Goal: Book appointment/travel/reservation

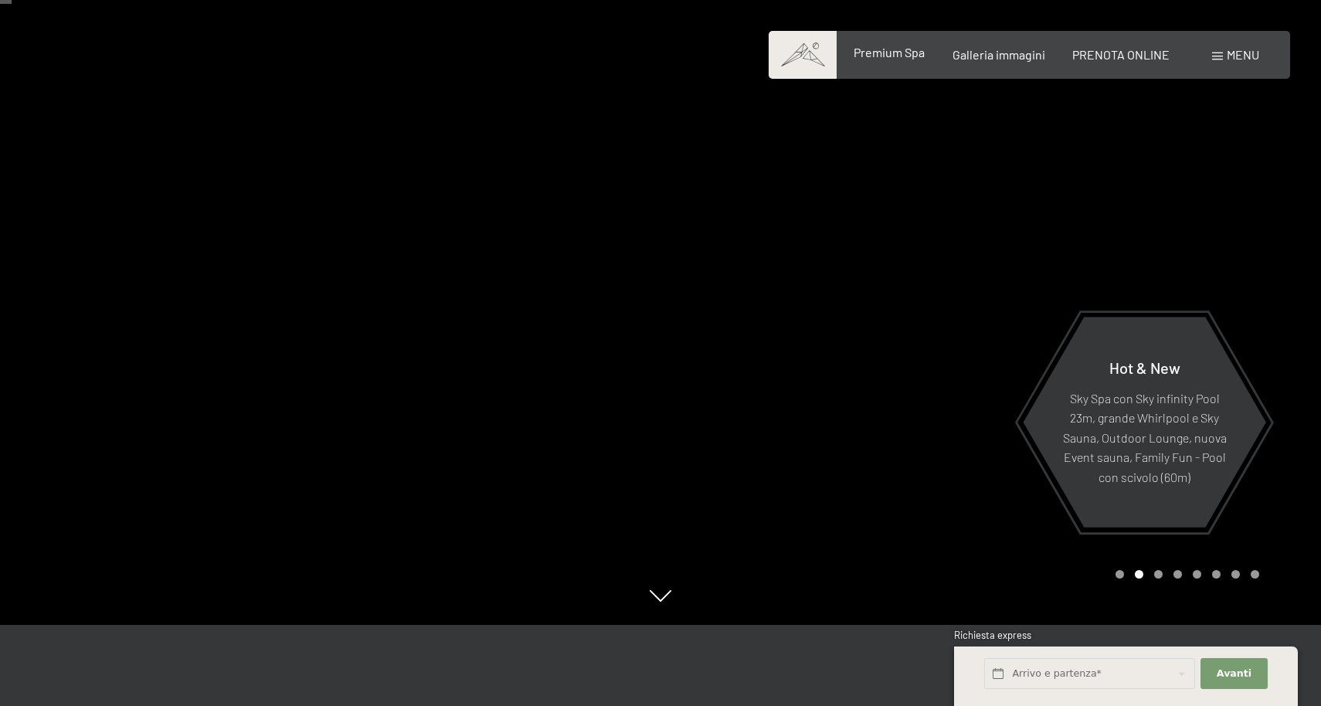
click at [873, 53] on span "Premium Spa" at bounding box center [889, 52] width 71 height 15
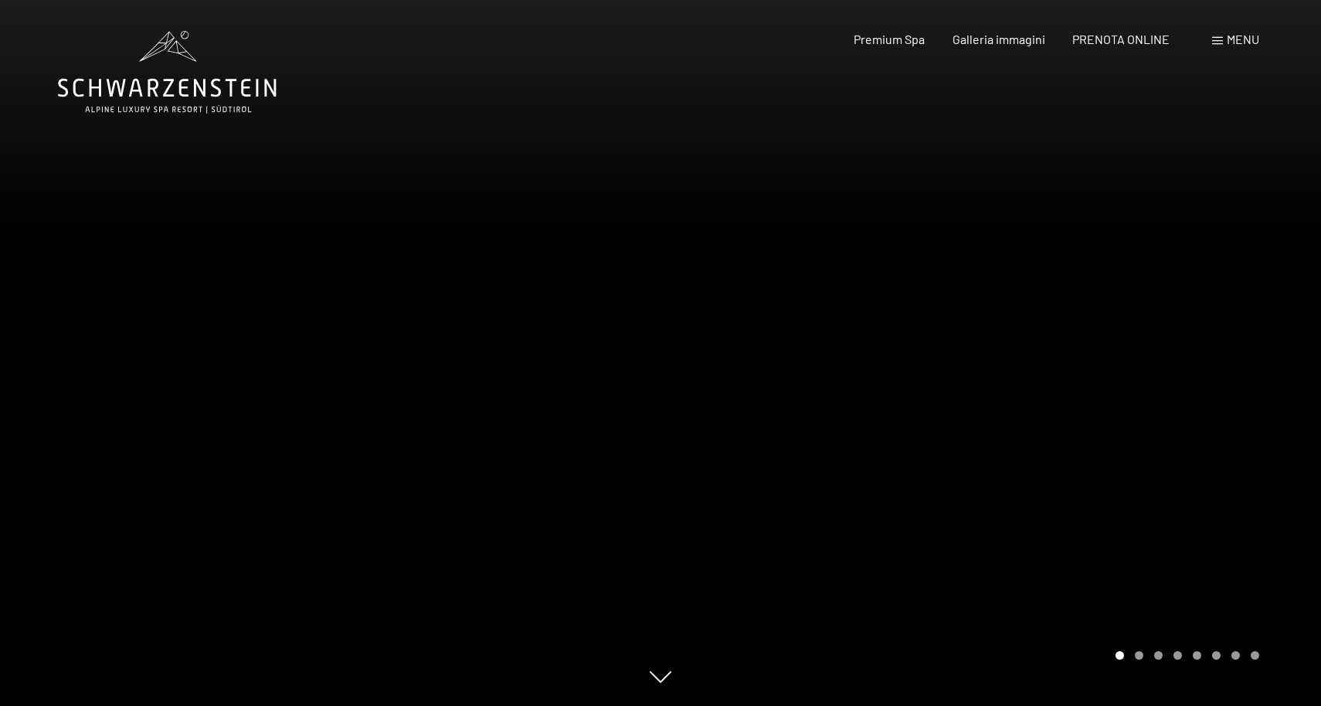
click at [1139, 654] on div "Carousel Page 2" at bounding box center [1139, 655] width 8 height 8
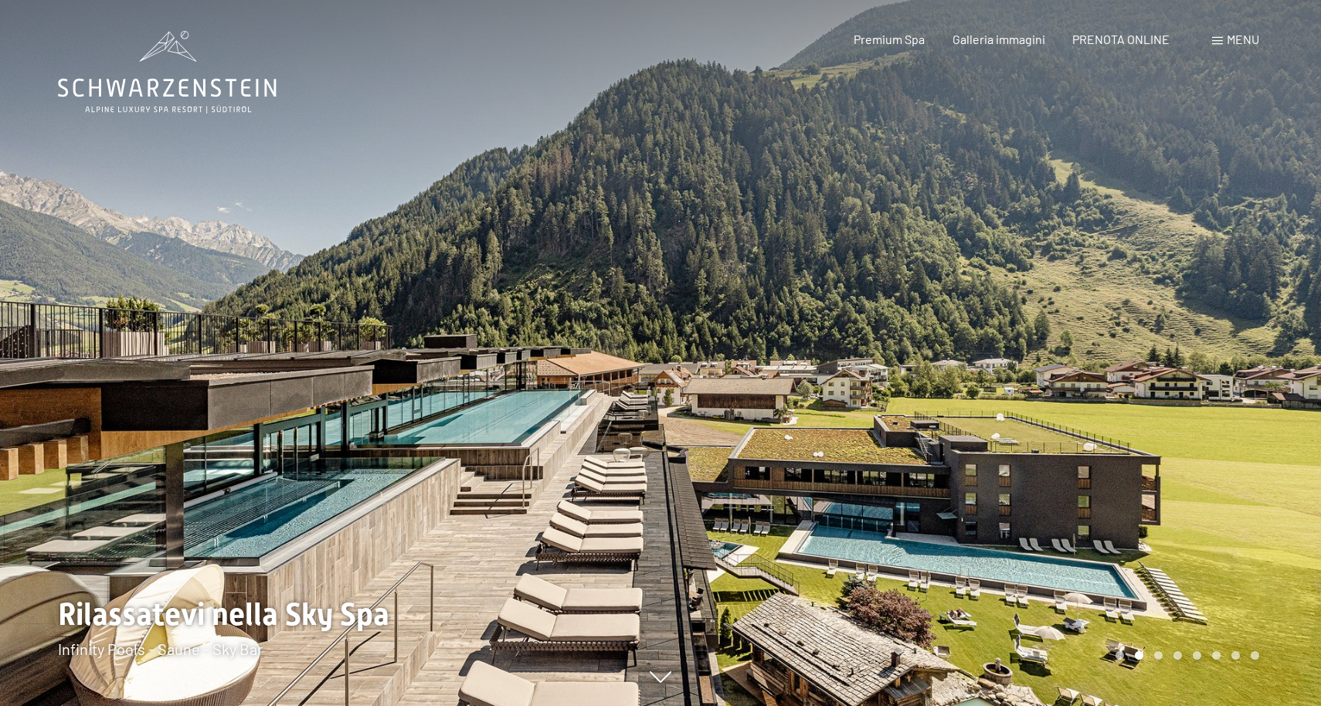
click at [1171, 535] on div at bounding box center [991, 353] width 661 height 706
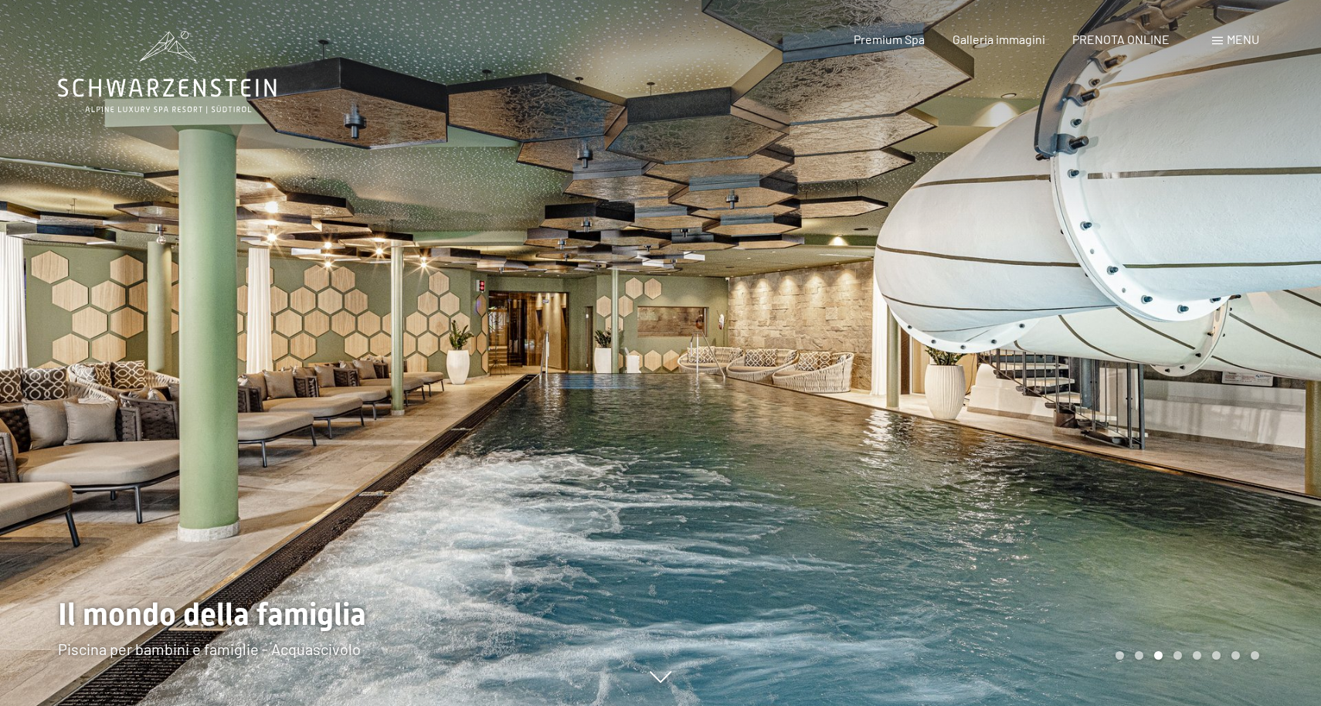
click at [1171, 535] on div at bounding box center [991, 353] width 661 height 706
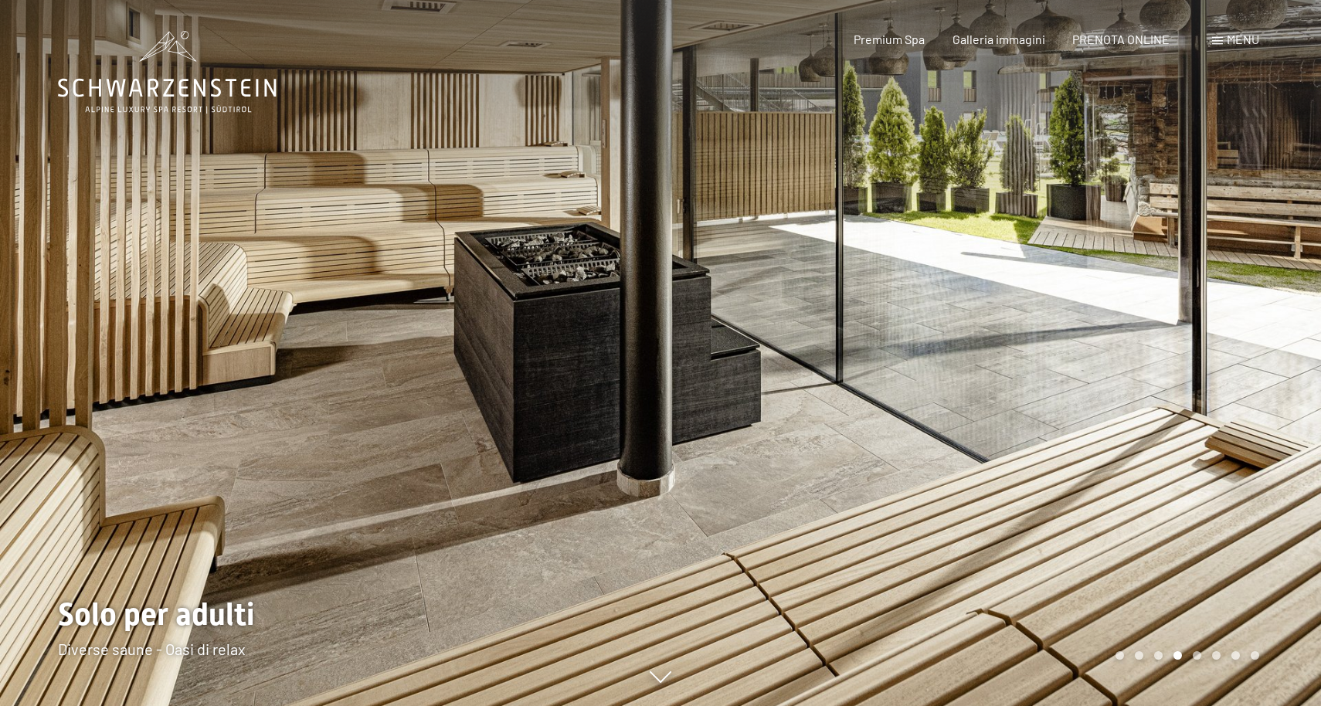
click at [1171, 535] on div at bounding box center [991, 353] width 661 height 706
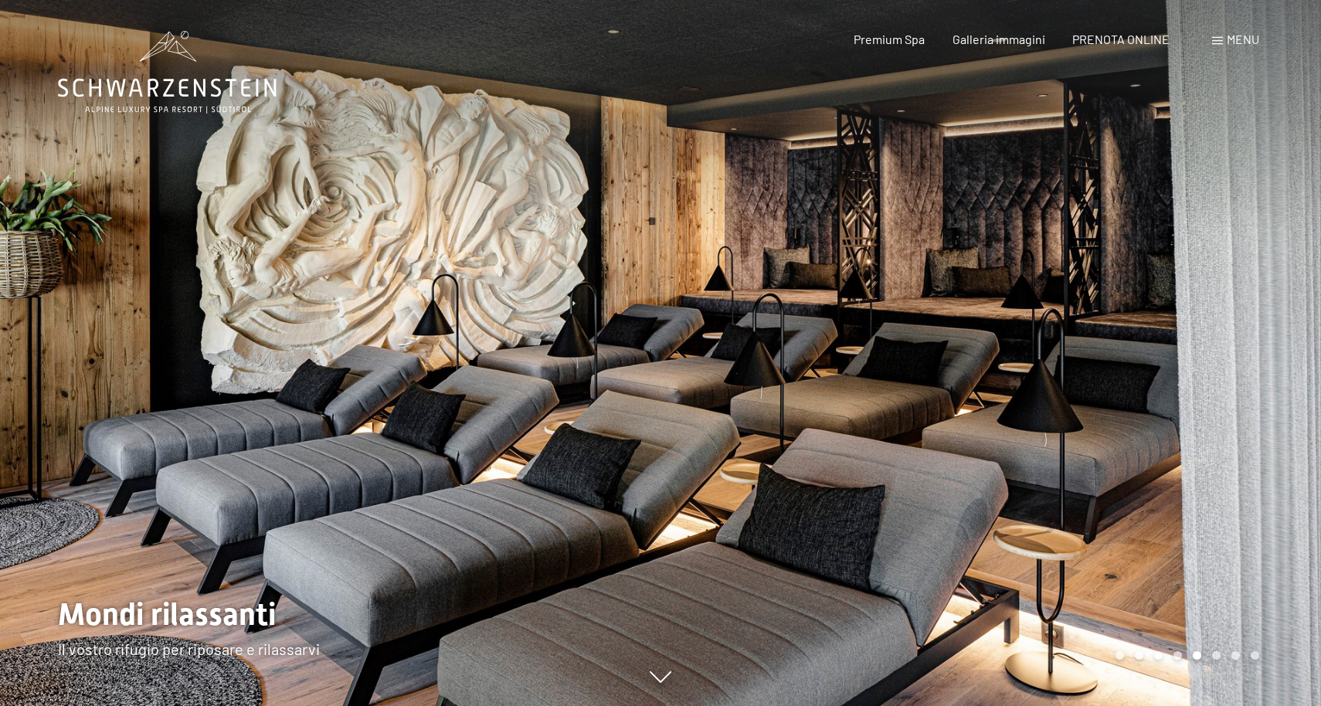
click at [1171, 535] on div at bounding box center [991, 353] width 661 height 706
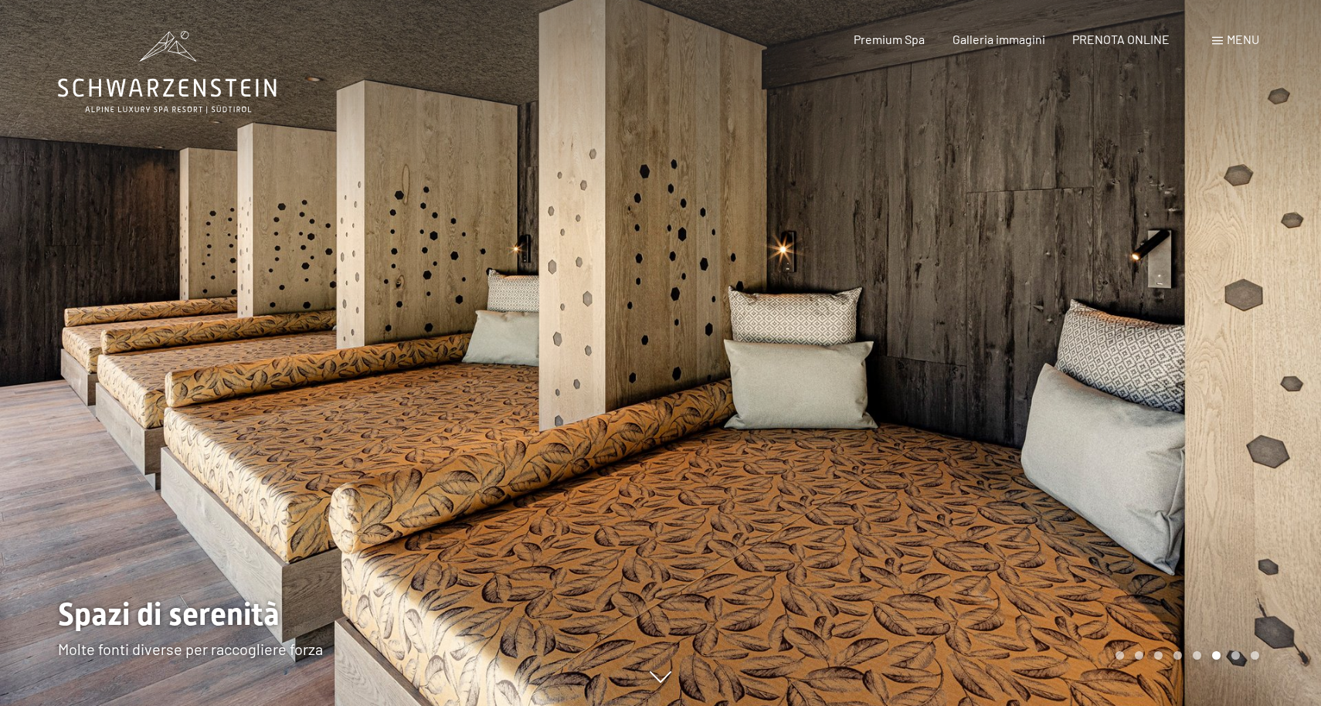
click at [1171, 535] on div at bounding box center [991, 353] width 661 height 706
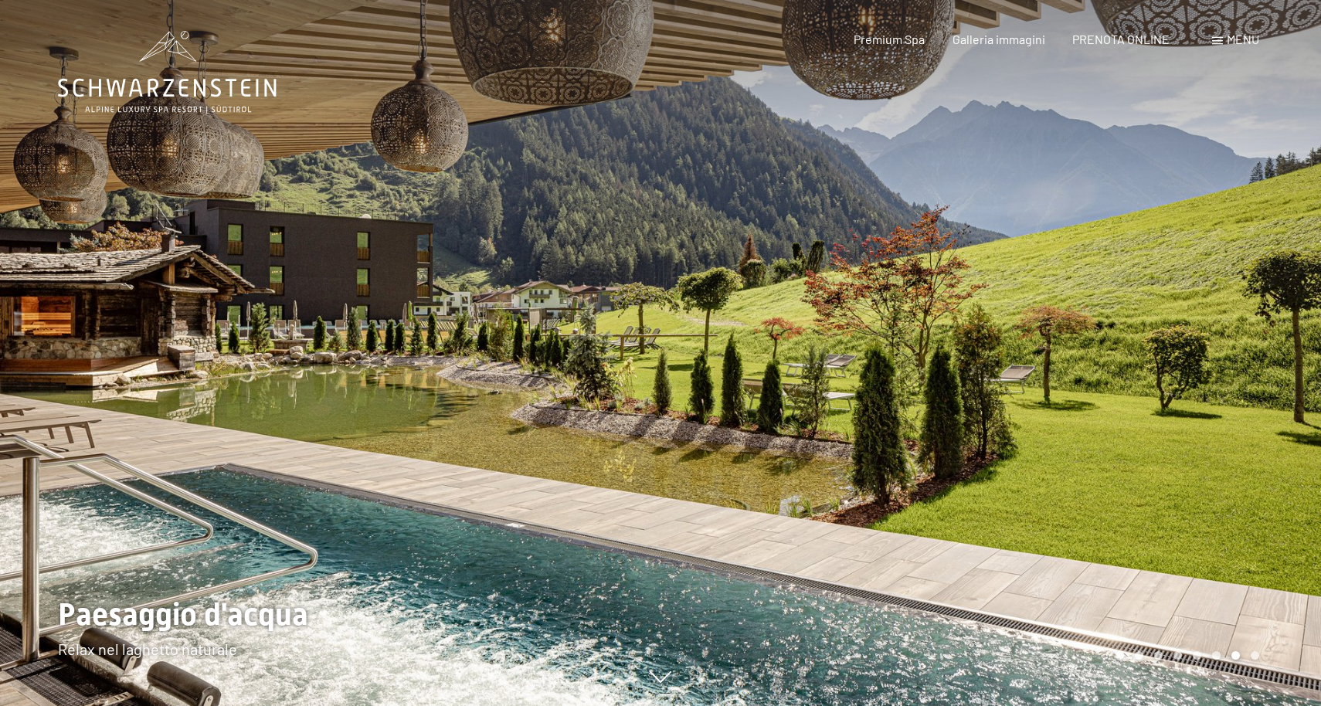
click at [1171, 535] on div at bounding box center [991, 353] width 661 height 706
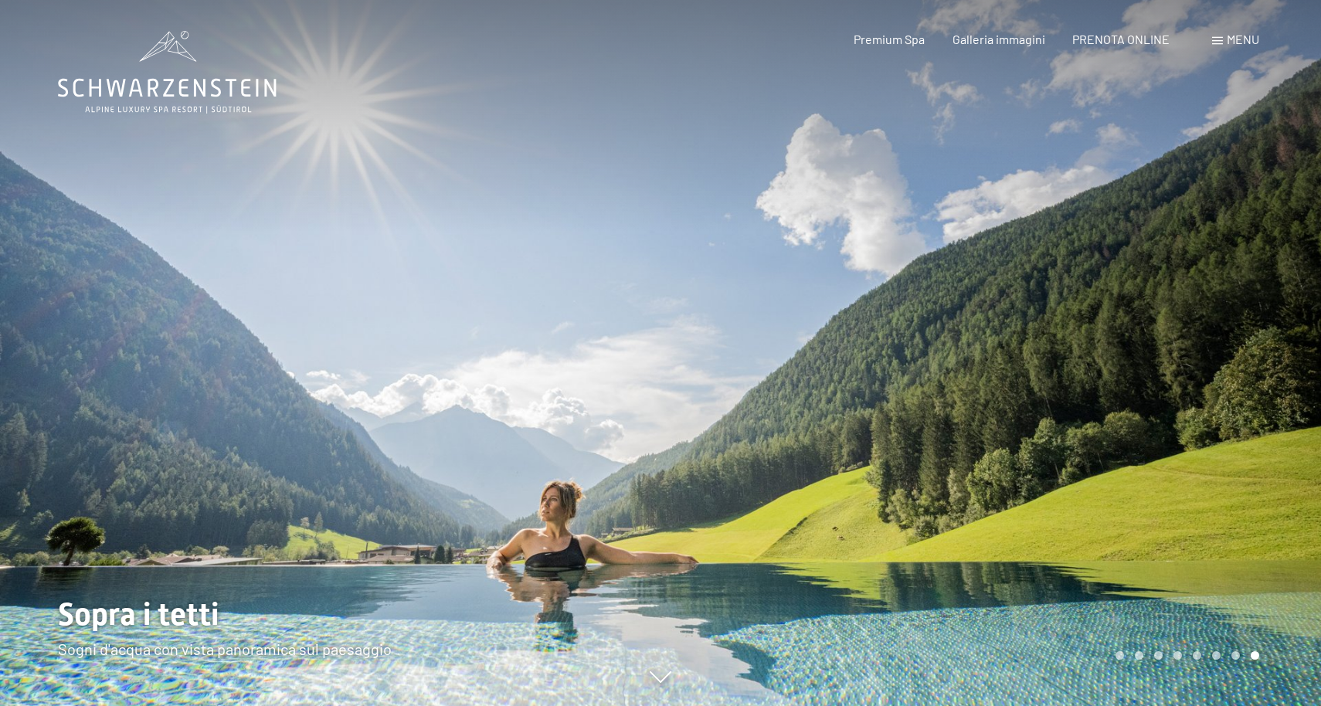
click at [1171, 535] on div at bounding box center [991, 353] width 661 height 706
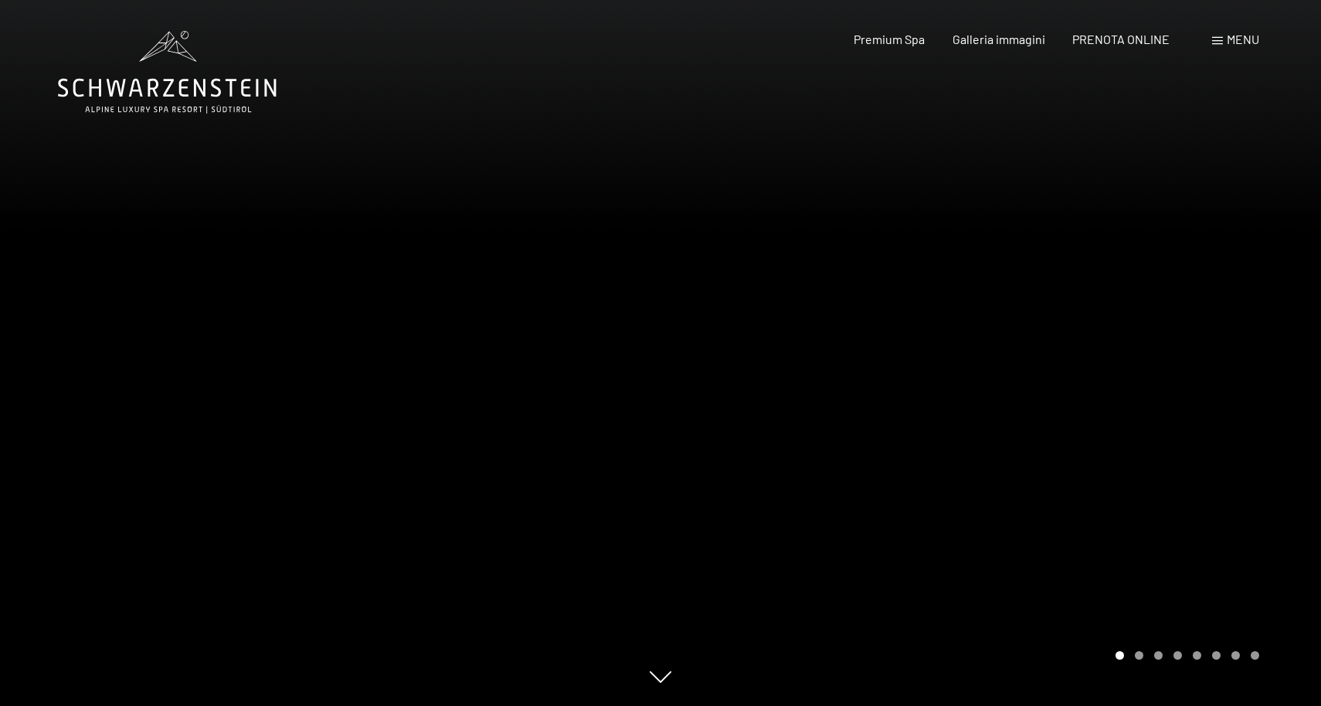
click at [1171, 533] on div at bounding box center [991, 353] width 661 height 706
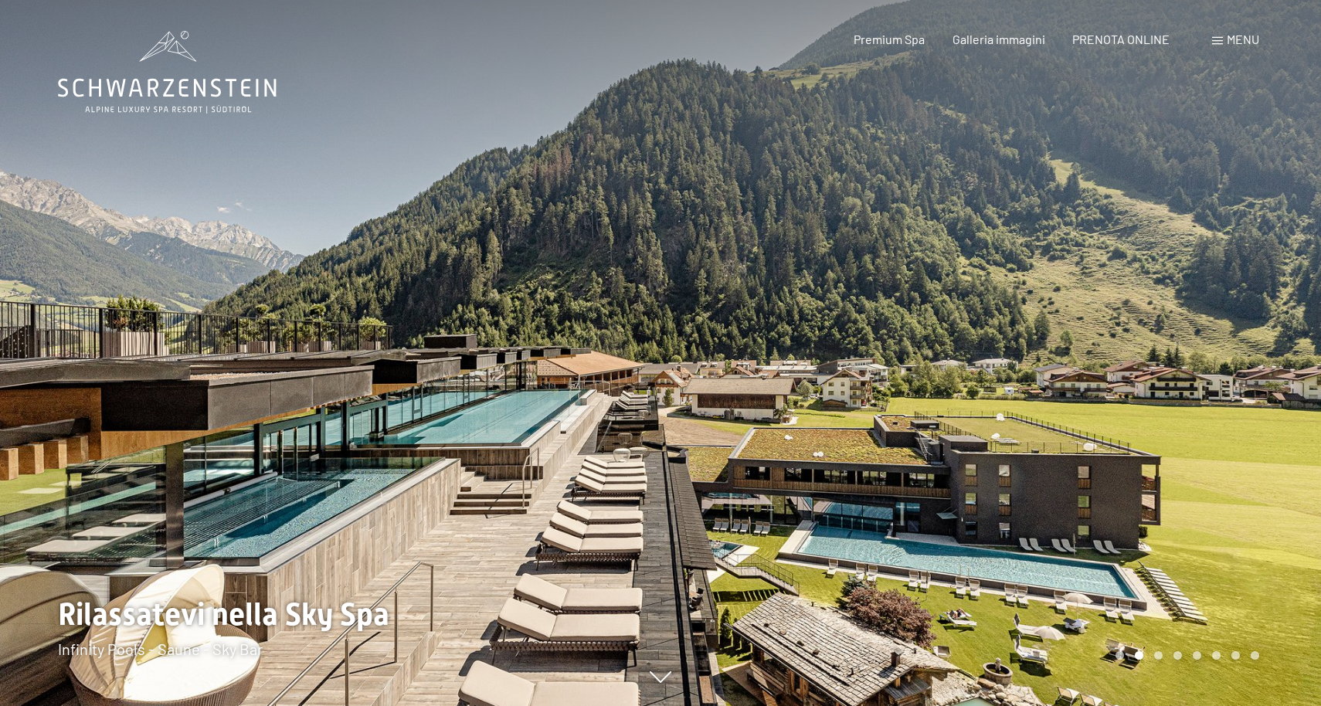
click at [1224, 40] on div "Menu" at bounding box center [1235, 39] width 47 height 17
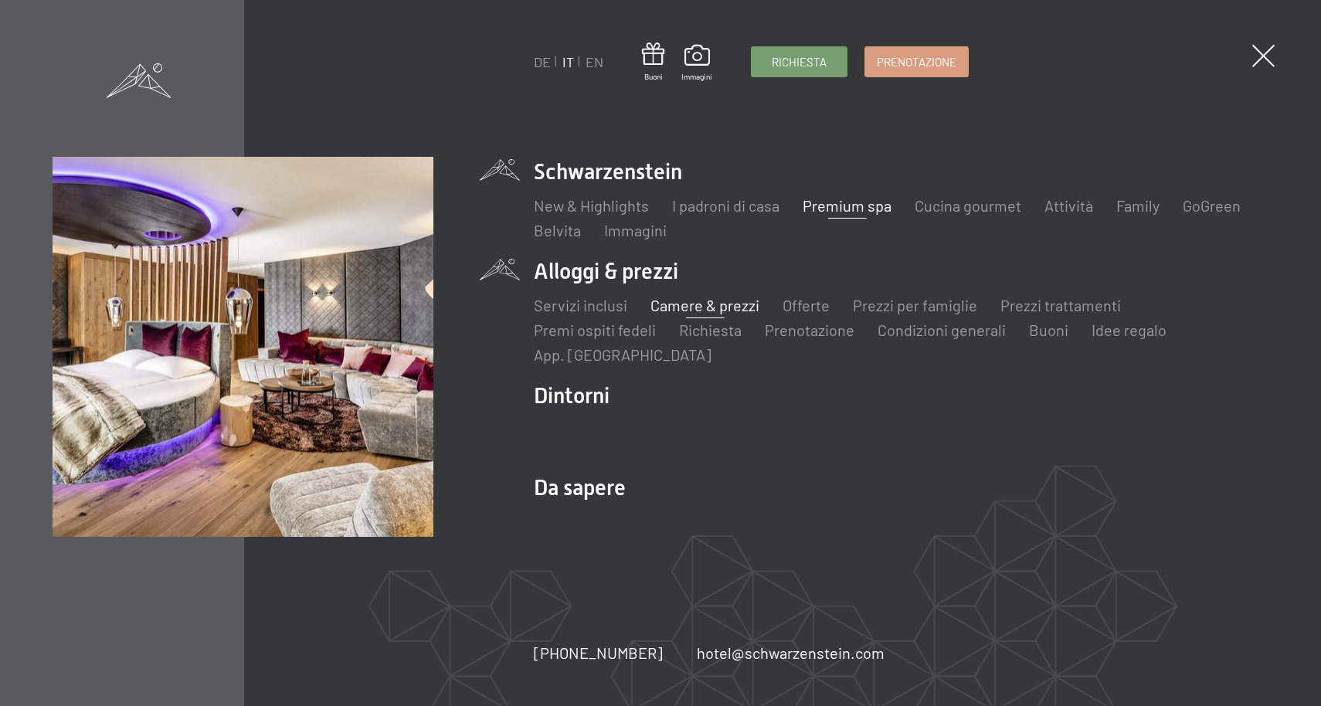
click at [707, 304] on link "Camere & prezzi" at bounding box center [705, 305] width 109 height 19
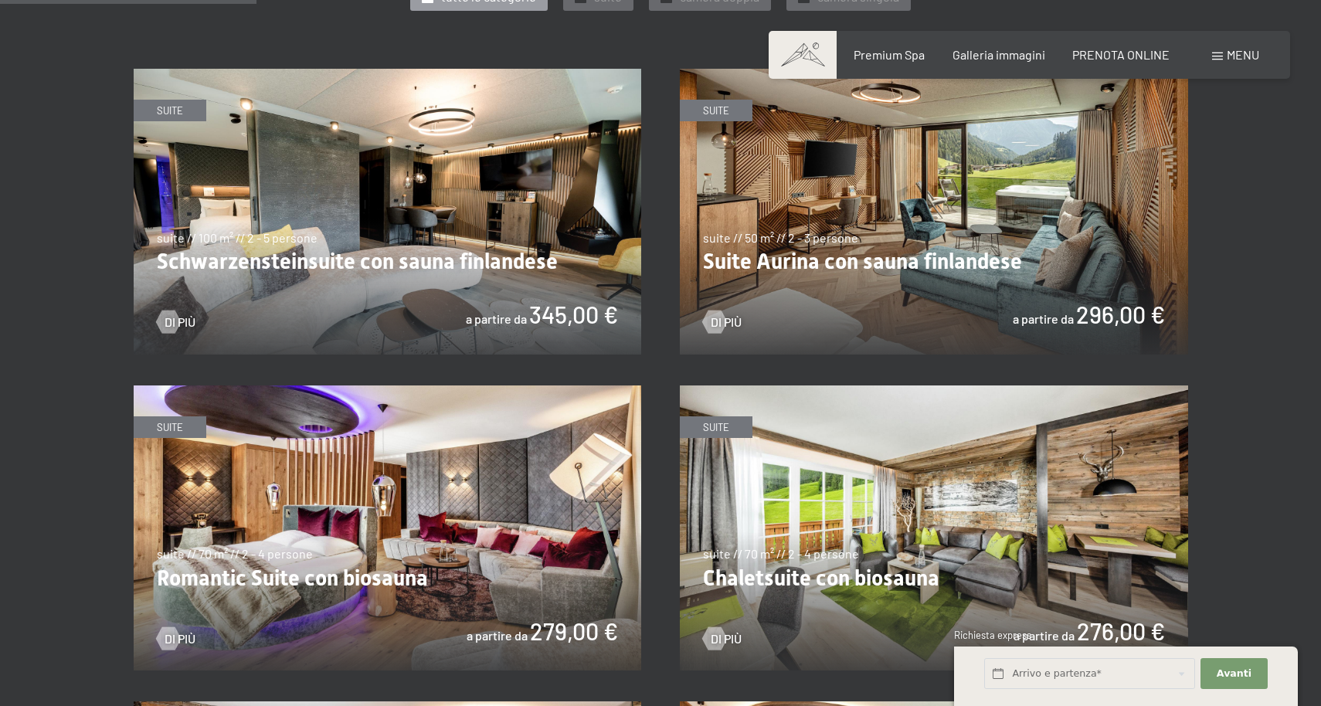
scroll to position [946, 0]
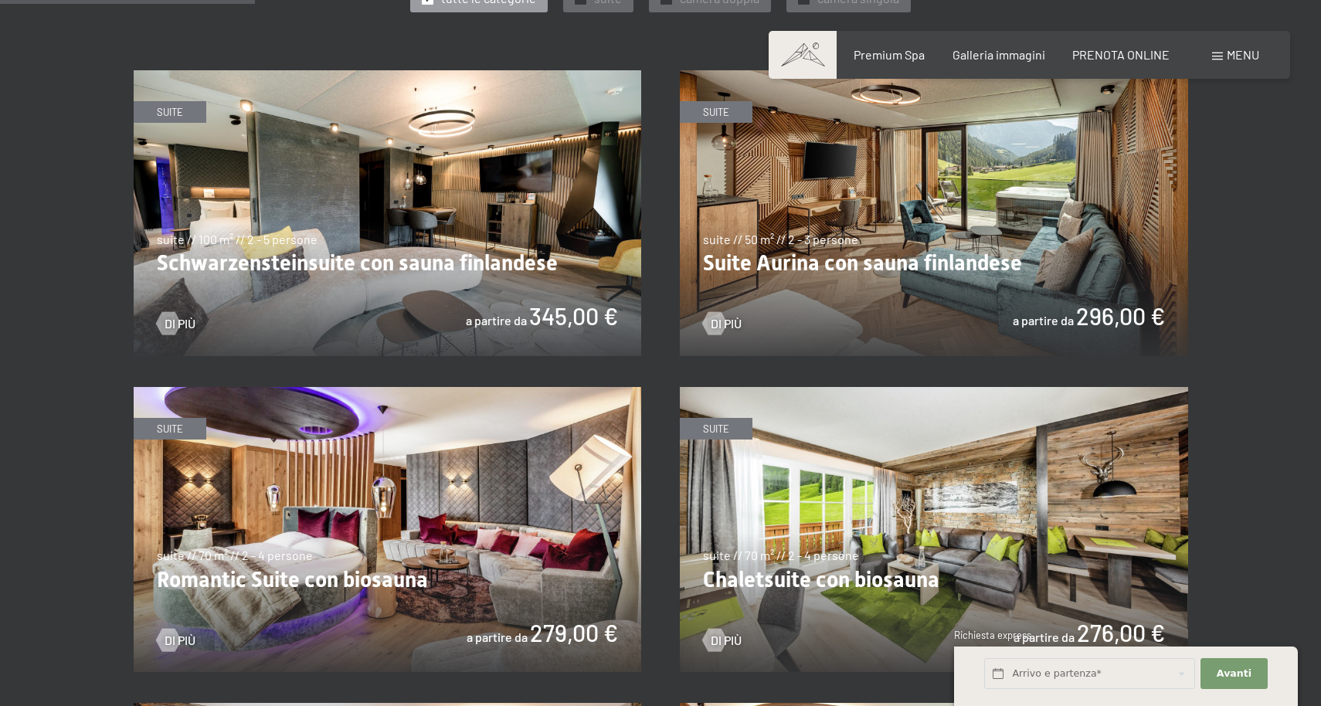
click at [946, 516] on img at bounding box center [934, 530] width 508 height 286
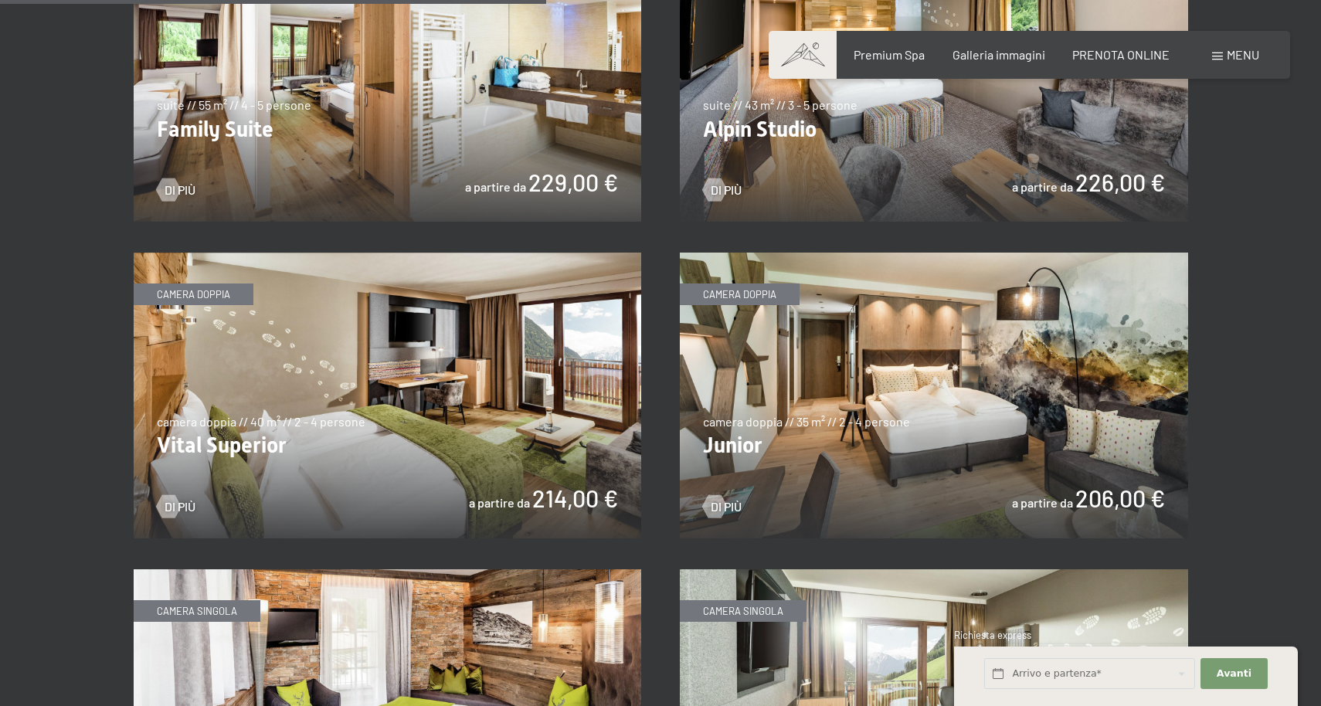
scroll to position [2031, 0]
click at [1067, 418] on img at bounding box center [934, 395] width 508 height 286
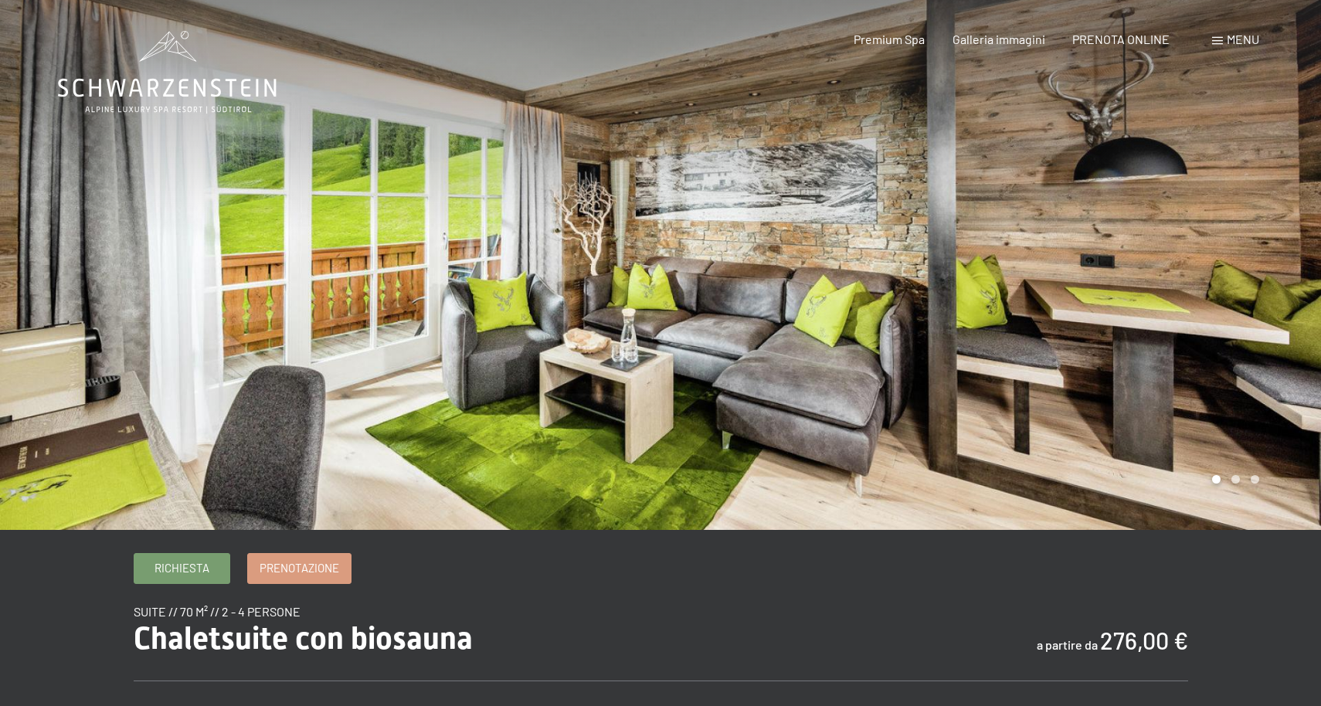
click at [1213, 369] on div at bounding box center [991, 265] width 661 height 530
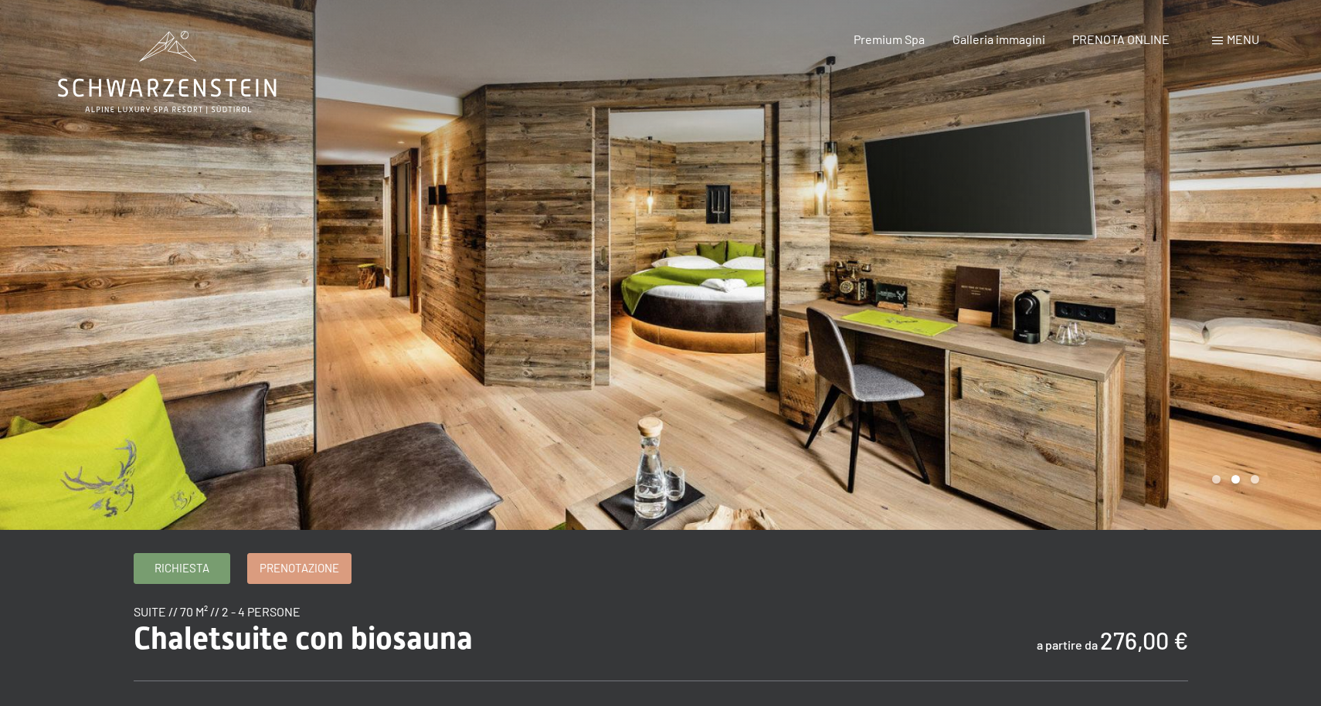
click at [1213, 366] on div at bounding box center [991, 265] width 661 height 530
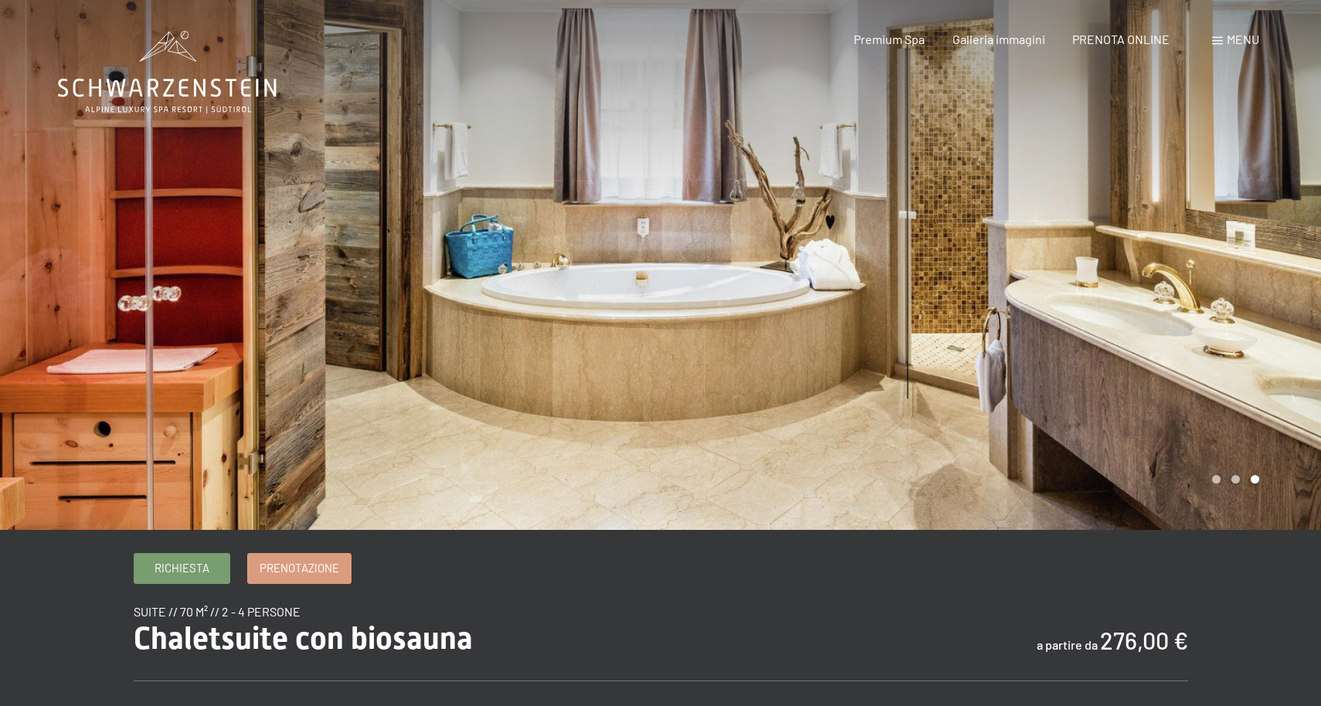
click at [1213, 367] on div at bounding box center [991, 265] width 661 height 530
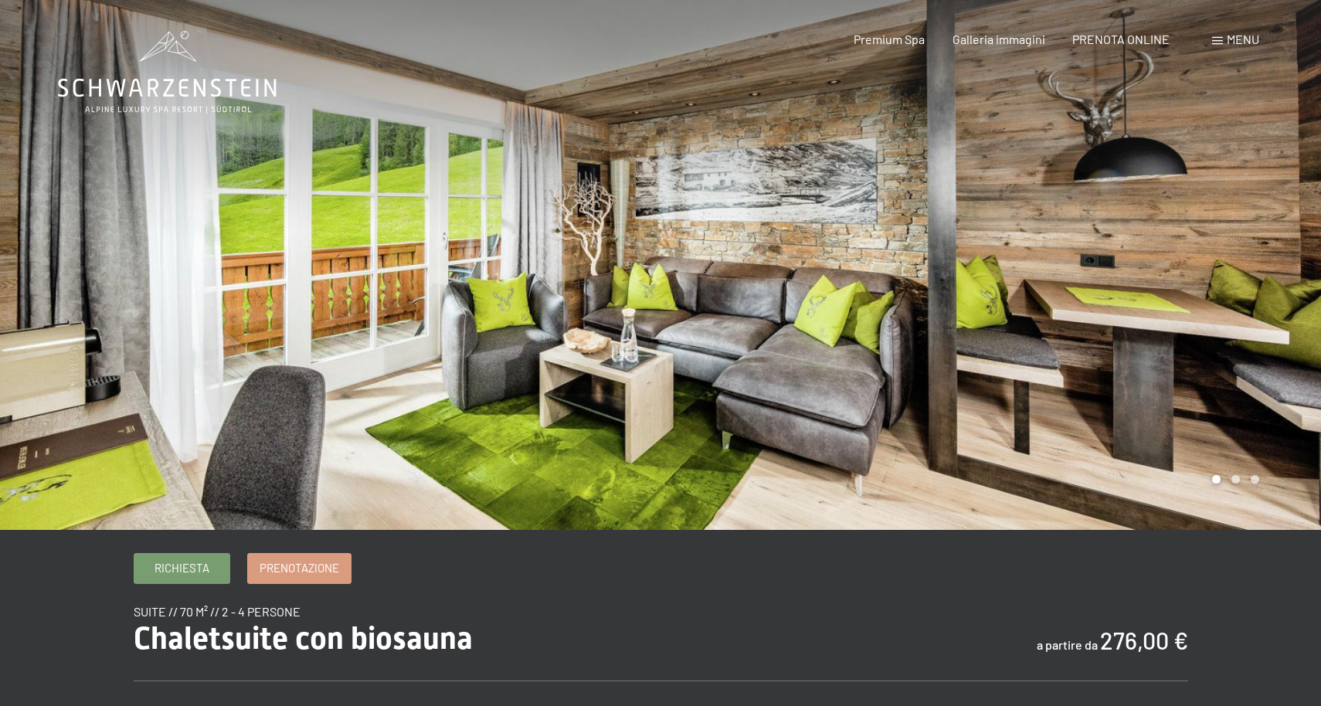
click at [1213, 367] on div at bounding box center [991, 265] width 661 height 530
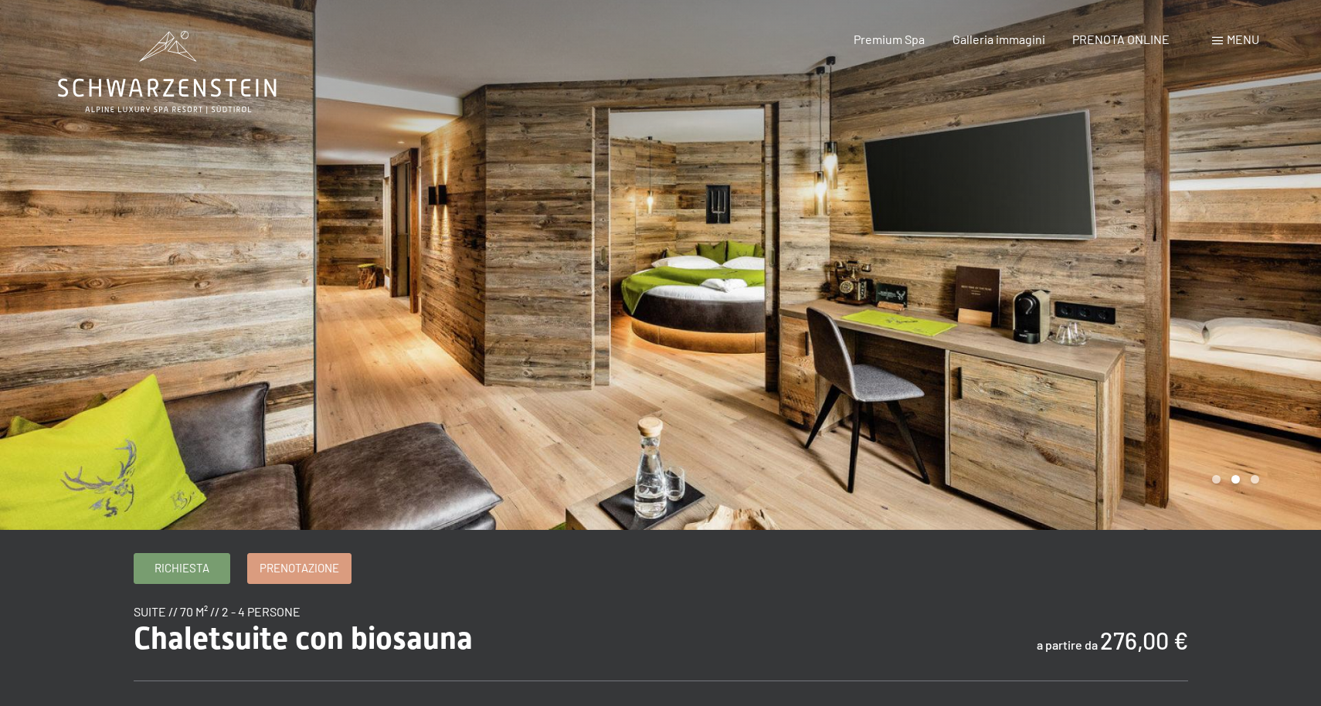
click at [1213, 367] on div at bounding box center [991, 265] width 661 height 530
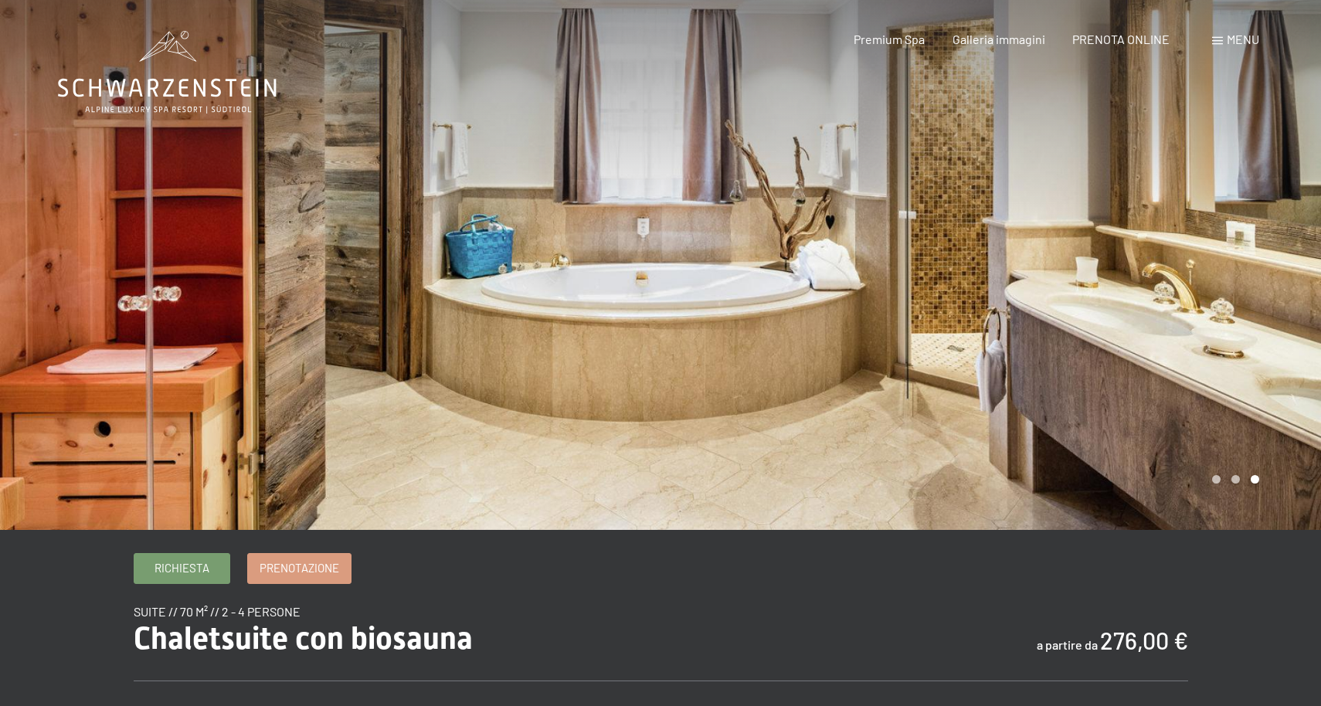
click at [1213, 367] on div at bounding box center [991, 265] width 661 height 530
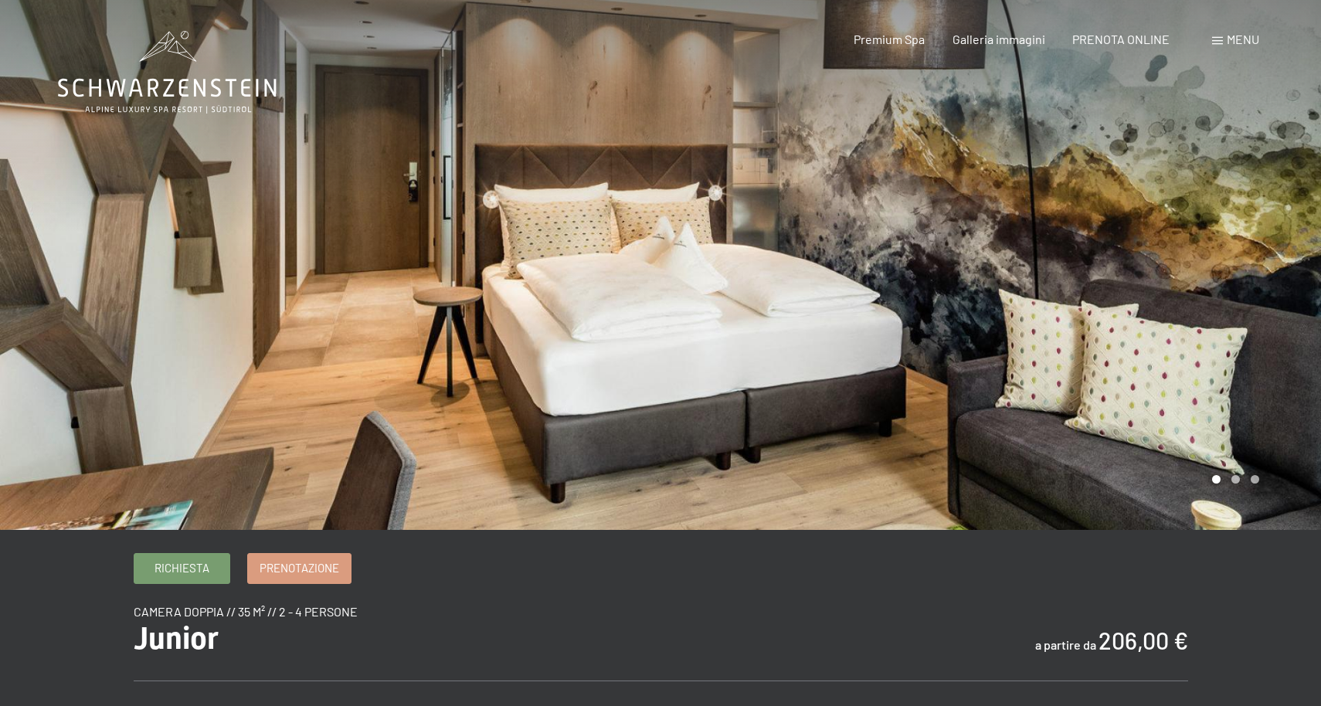
click at [1253, 270] on div at bounding box center [991, 265] width 661 height 530
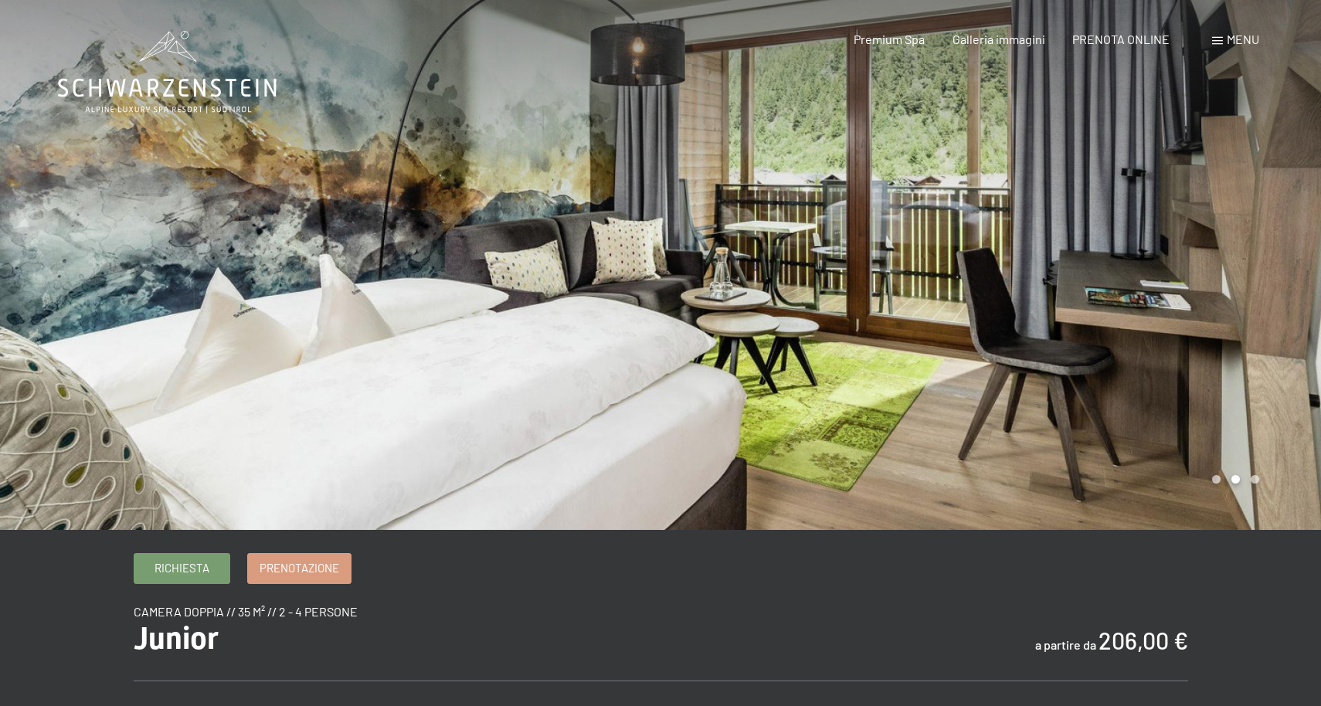
click at [1253, 270] on div at bounding box center [991, 265] width 661 height 530
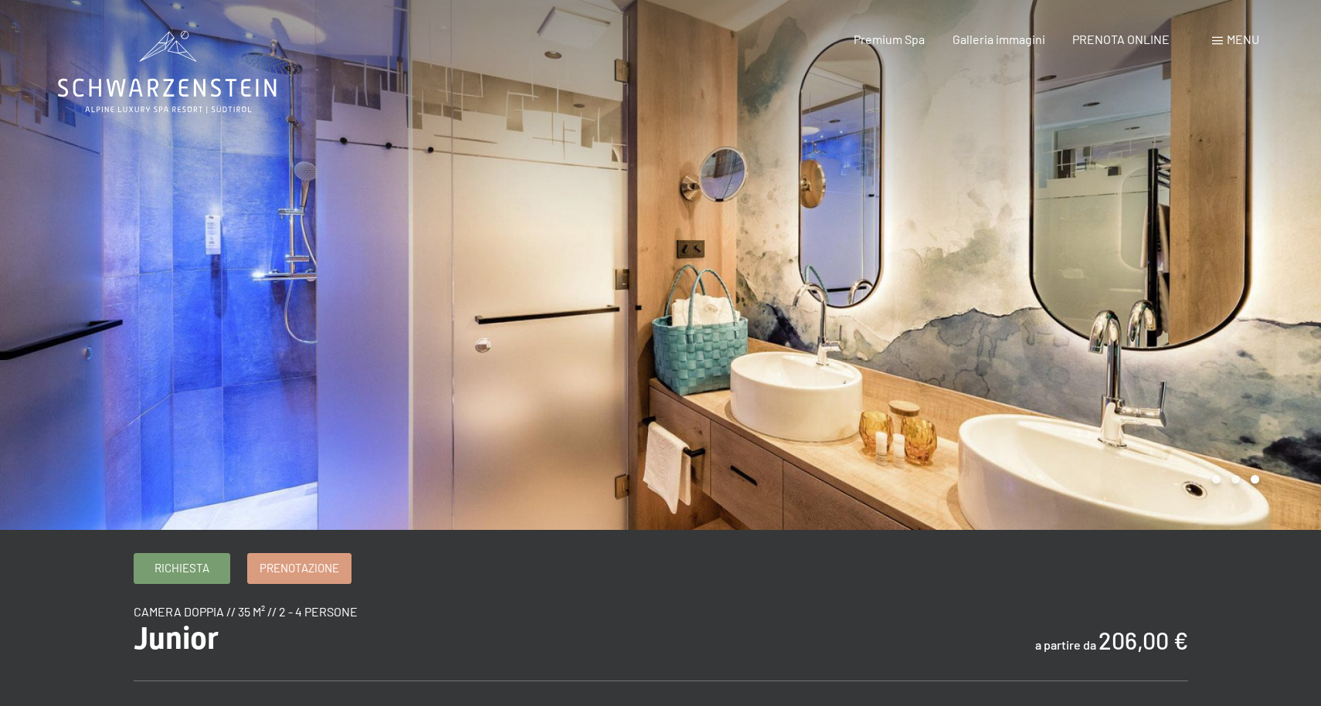
click at [1253, 270] on div at bounding box center [991, 265] width 661 height 530
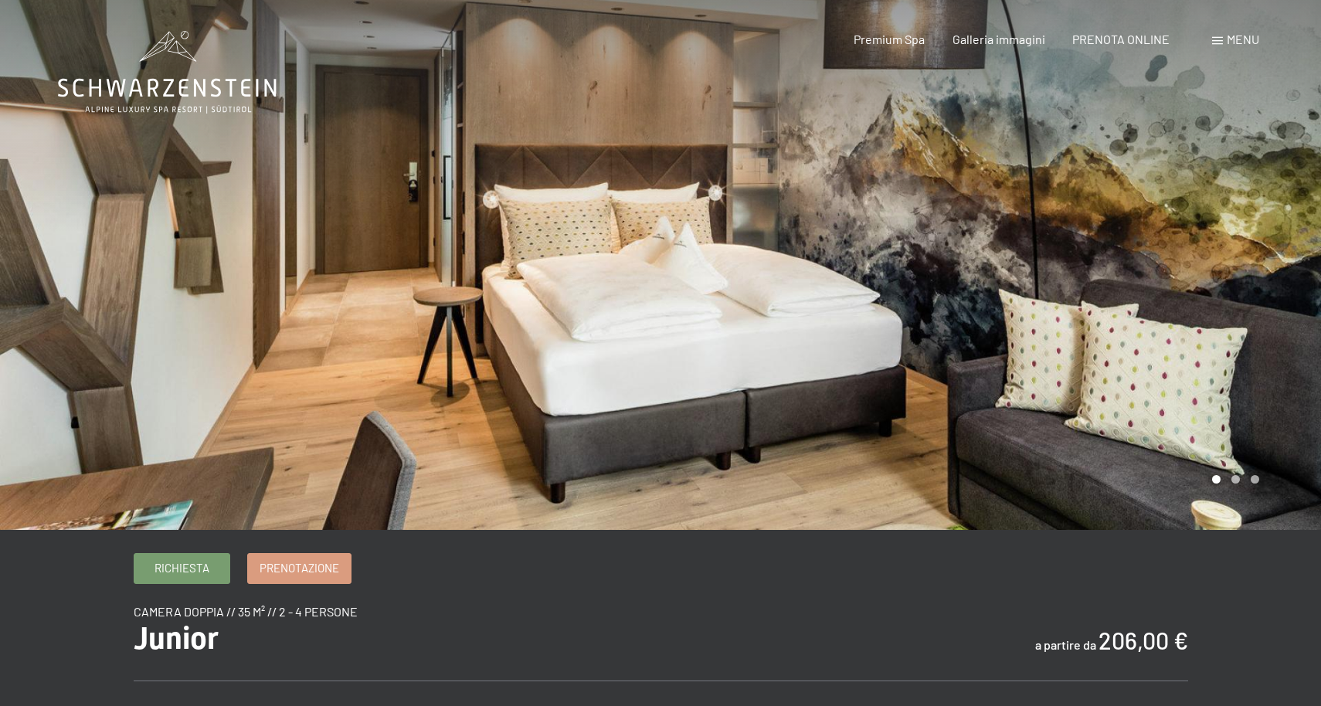
click at [1253, 270] on div at bounding box center [991, 265] width 661 height 530
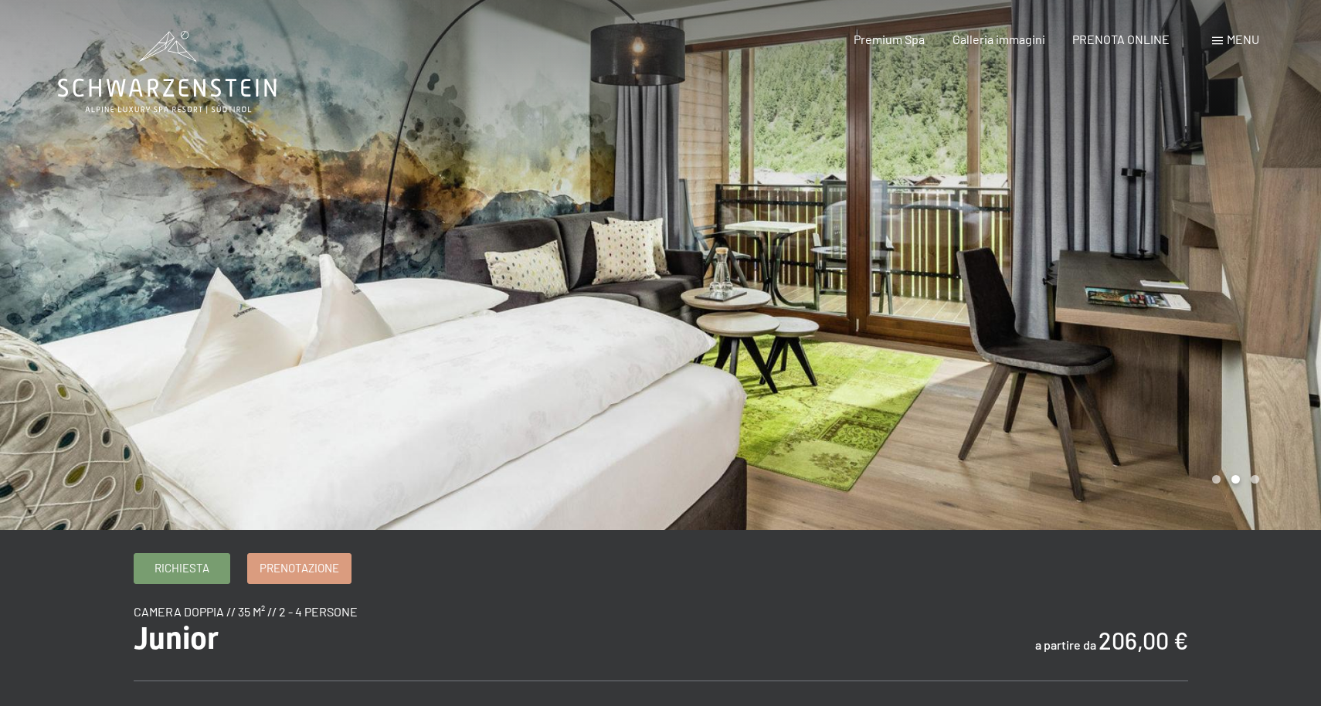
click at [1252, 272] on div at bounding box center [991, 265] width 661 height 530
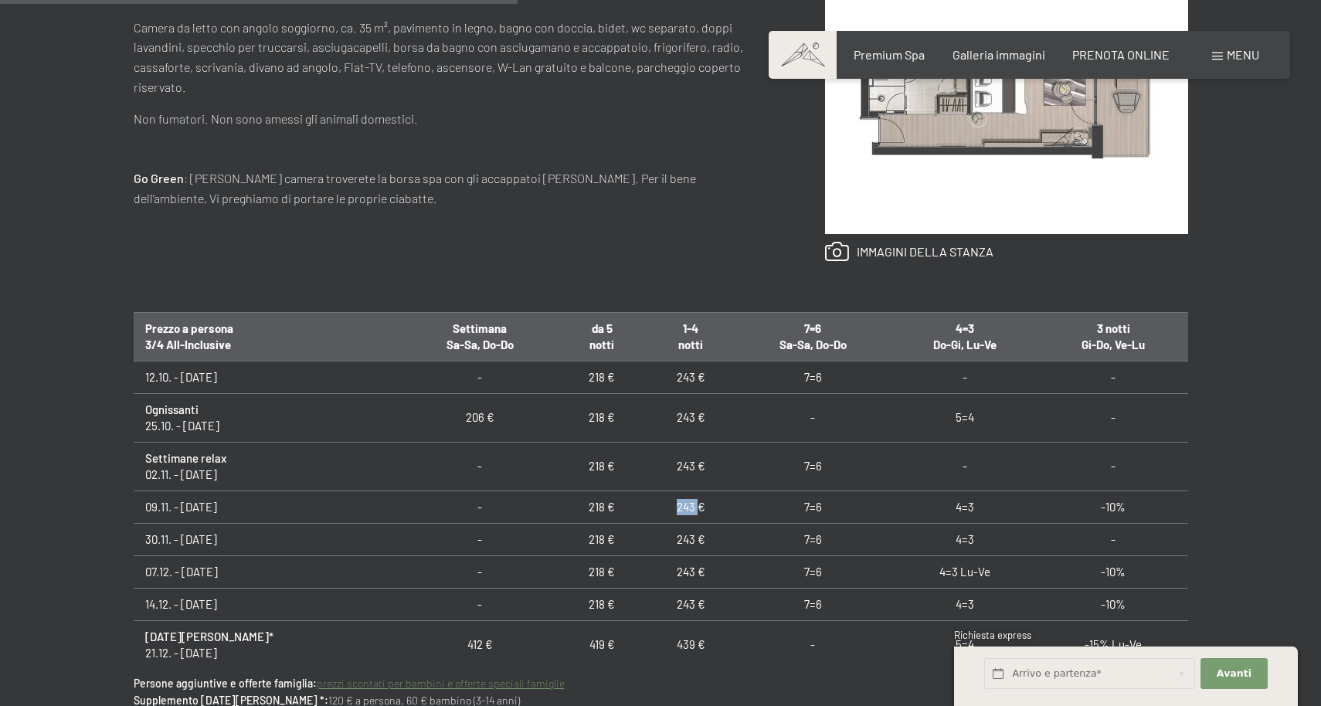
drag, startPoint x: 676, startPoint y: 506, endPoint x: 698, endPoint y: 508, distance: 21.8
click at [698, 508] on td "243 €" at bounding box center [691, 507] width 89 height 32
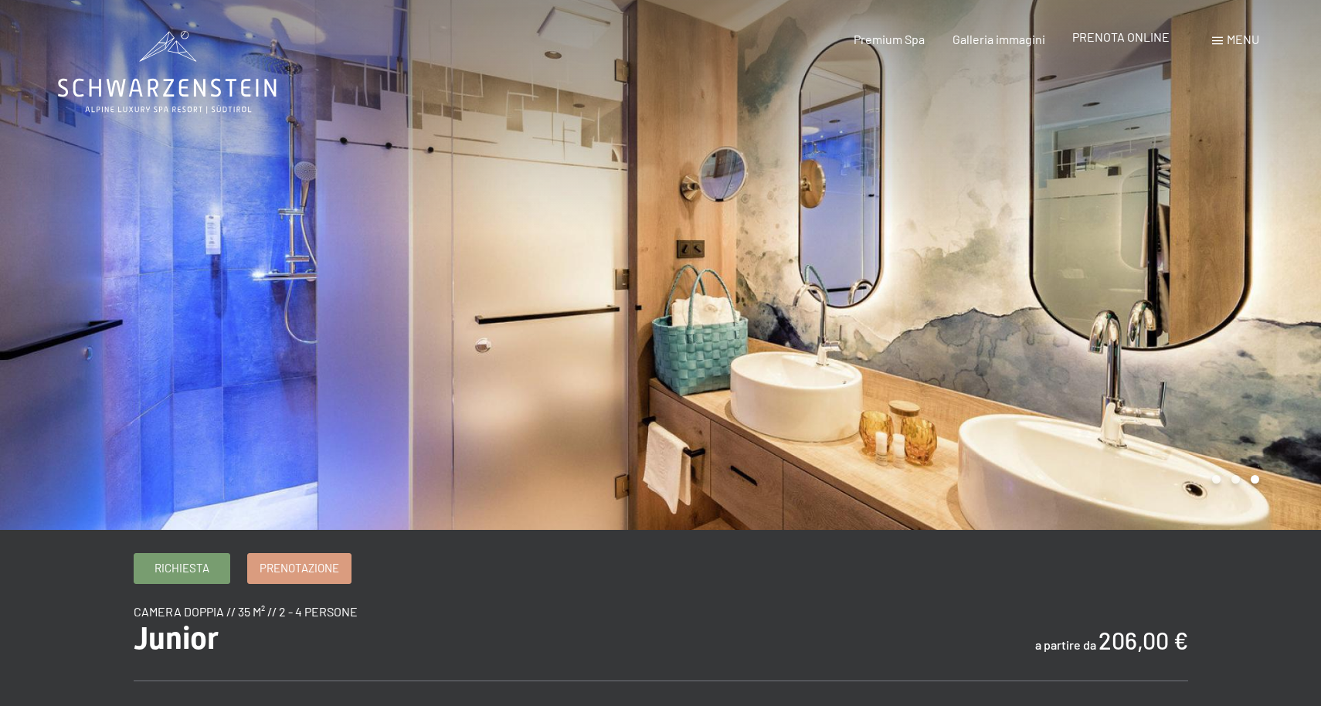
click at [1106, 45] on div "PRENOTA ONLINE" at bounding box center [1120, 37] width 97 height 17
click at [1133, 34] on span "PRENOTA ONLINE" at bounding box center [1120, 36] width 97 height 15
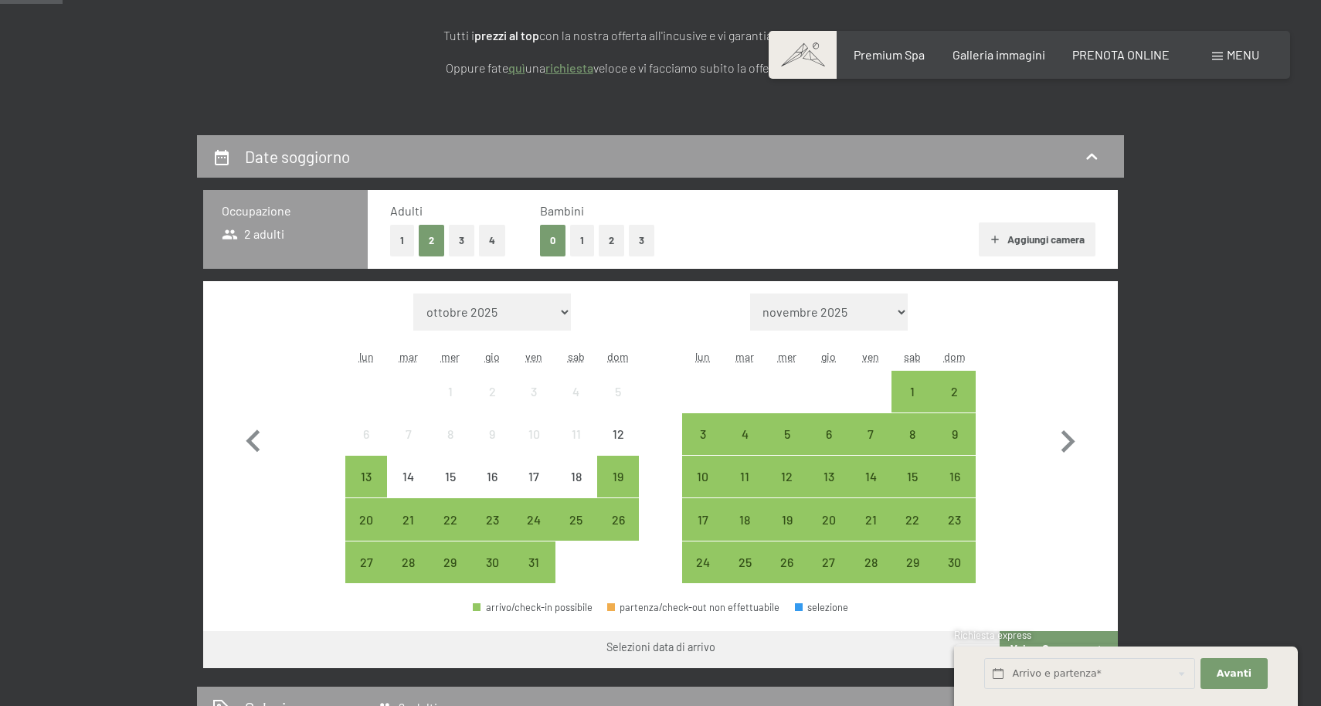
scroll to position [249, 0]
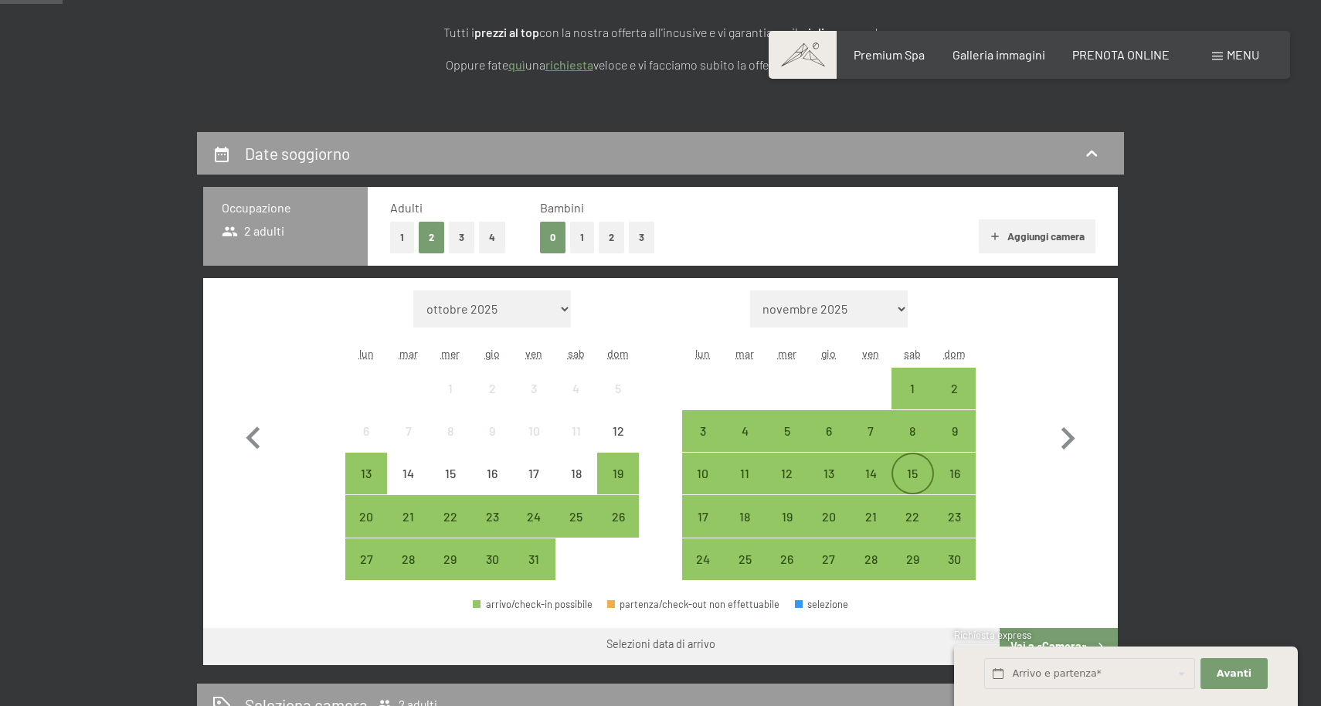
click at [918, 474] on div "15" at bounding box center [912, 486] width 39 height 39
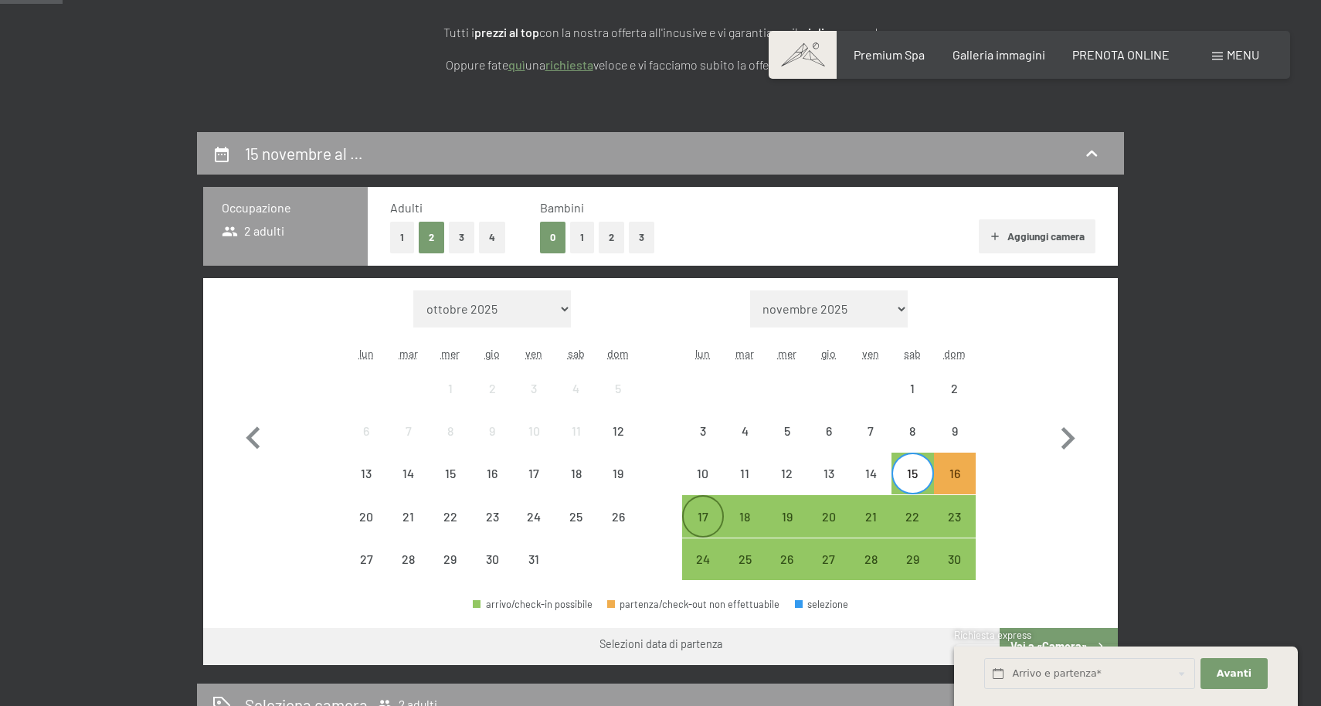
click at [703, 523] on div "17" at bounding box center [703, 530] width 39 height 39
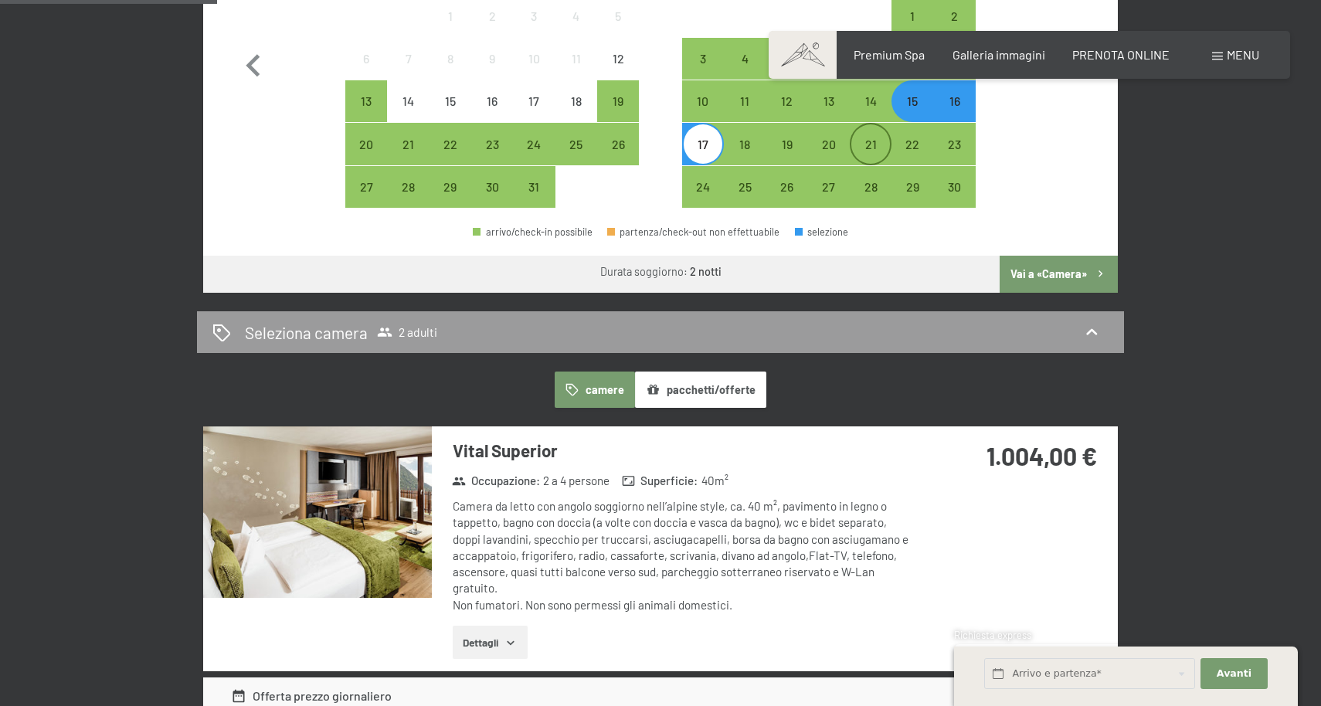
scroll to position [623, 0]
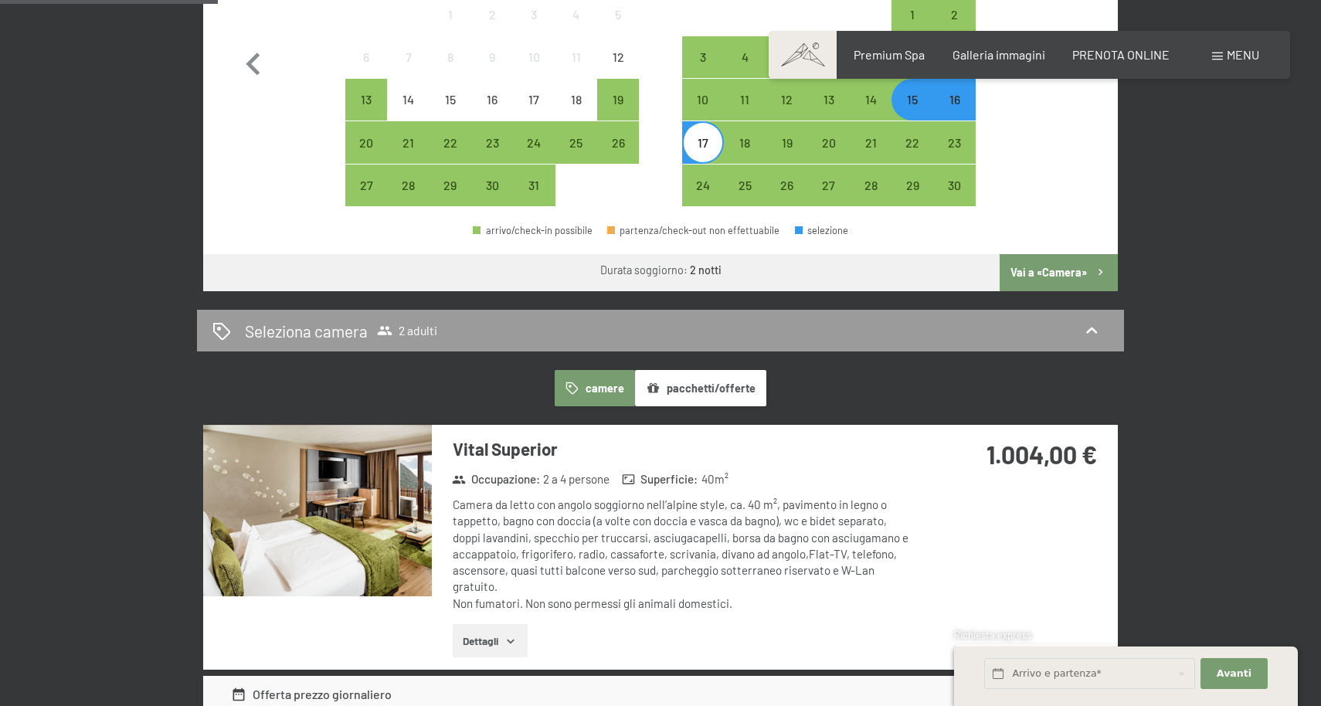
click at [1061, 277] on button "Vai a «Camera»" at bounding box center [1059, 272] width 118 height 37
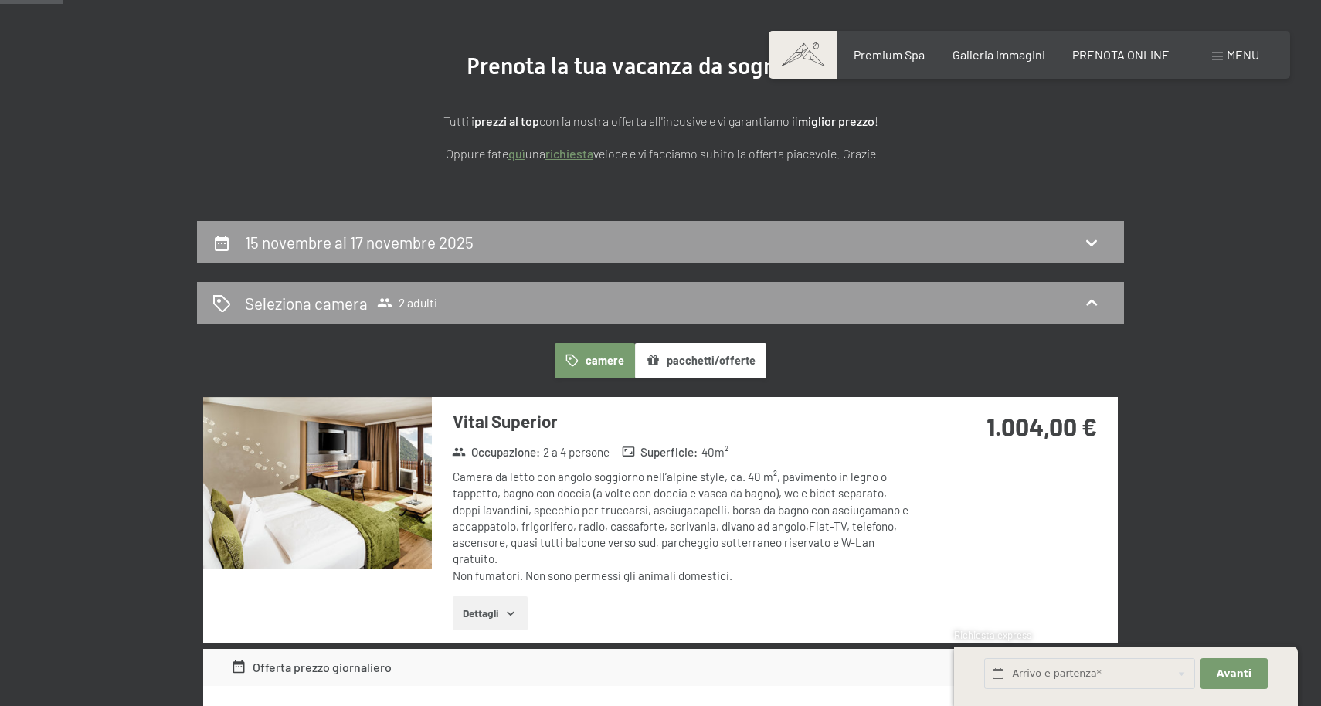
scroll to position [165, 0]
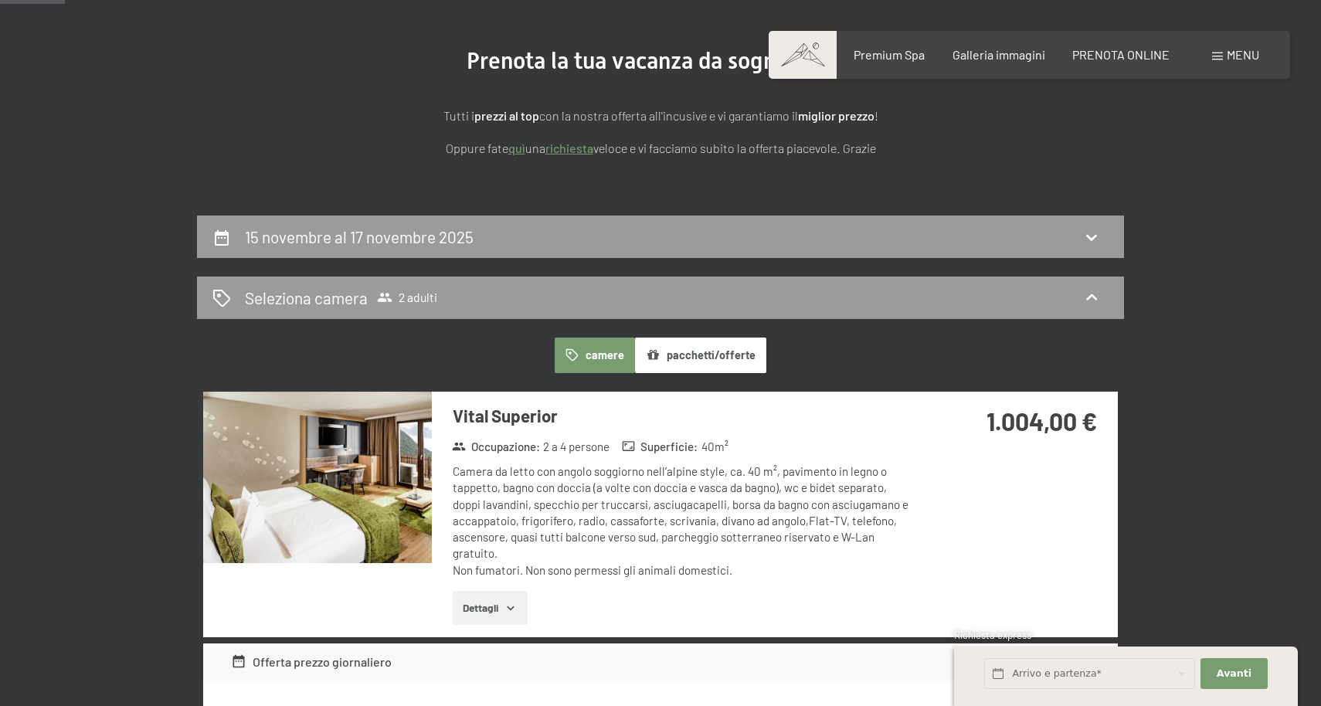
click at [728, 362] on button "pacchetti/offerte" at bounding box center [700, 356] width 131 height 36
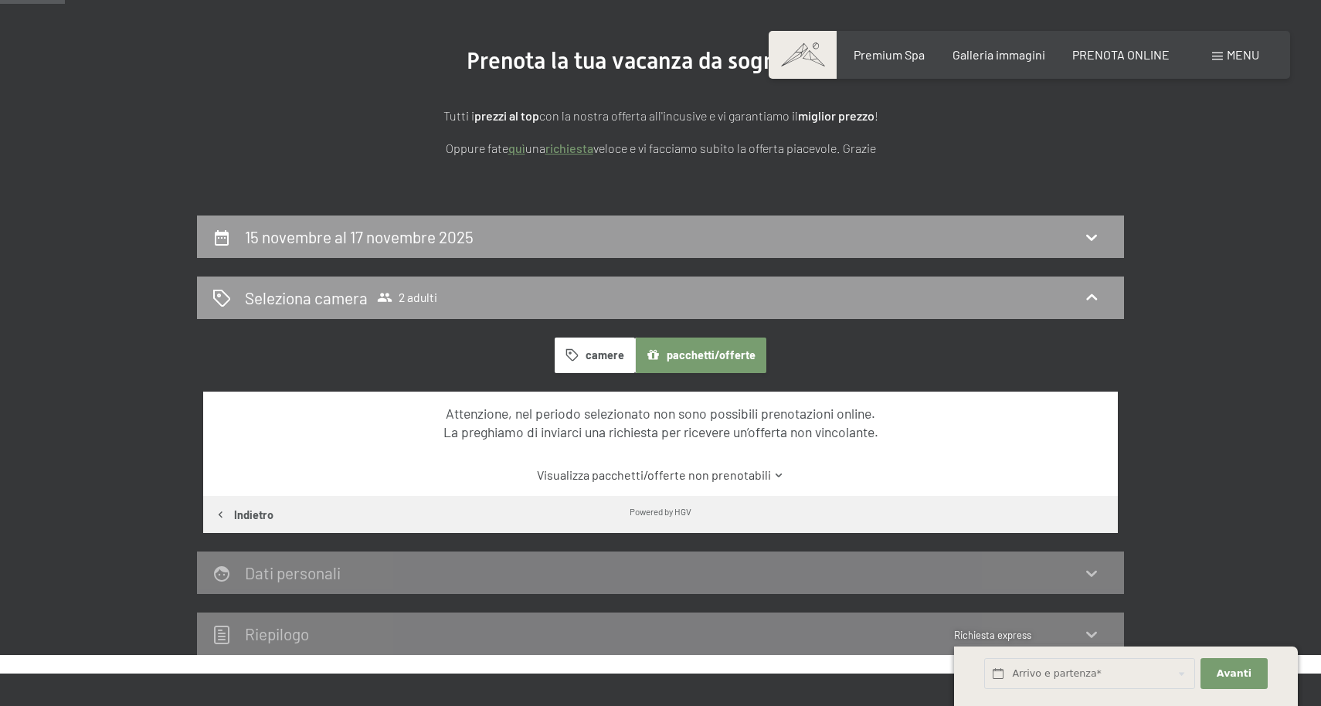
click at [624, 362] on button "camere" at bounding box center [595, 356] width 80 height 36
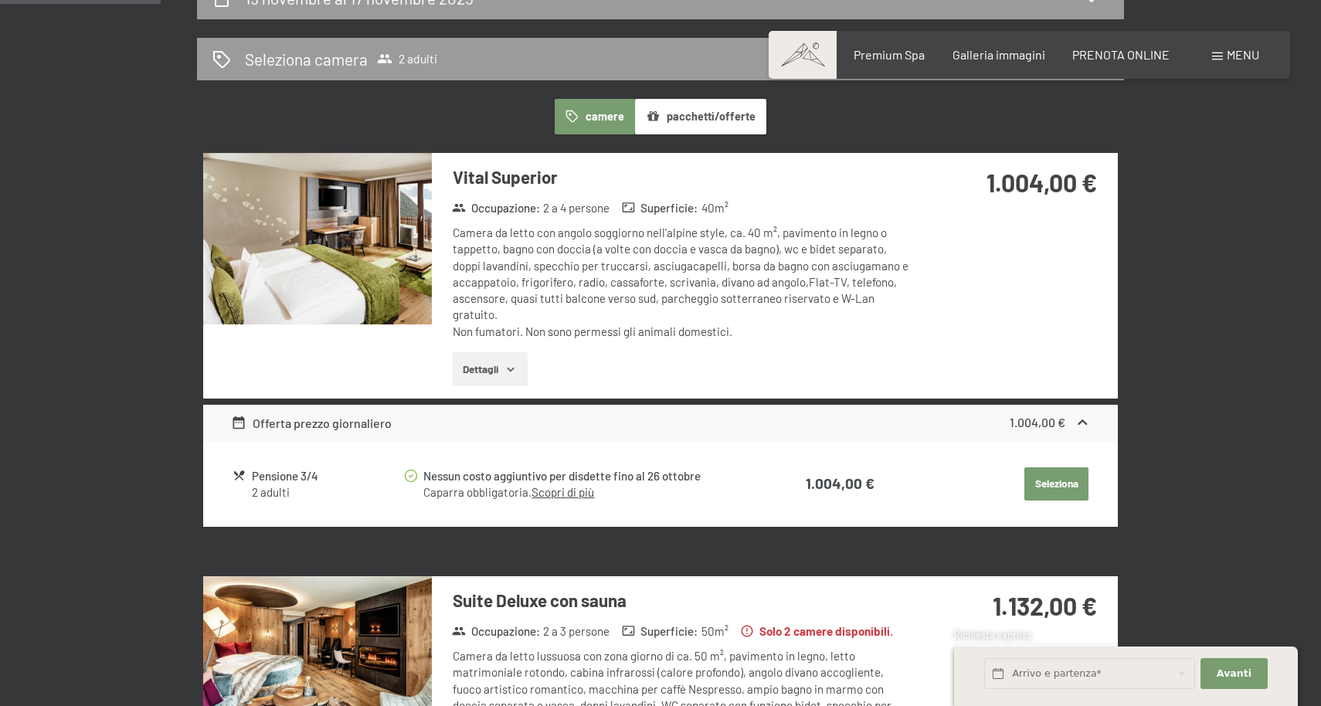
scroll to position [406, 0]
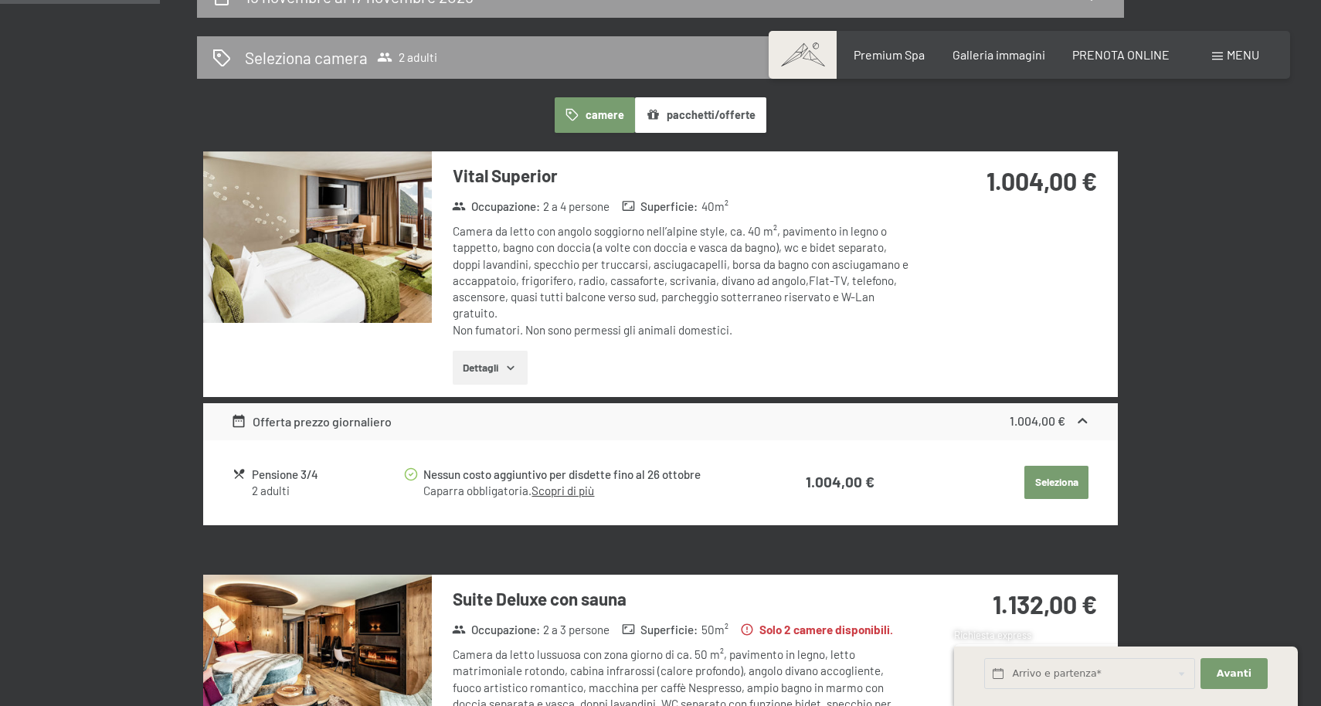
click at [515, 359] on button "Dettagli" at bounding box center [490, 368] width 75 height 34
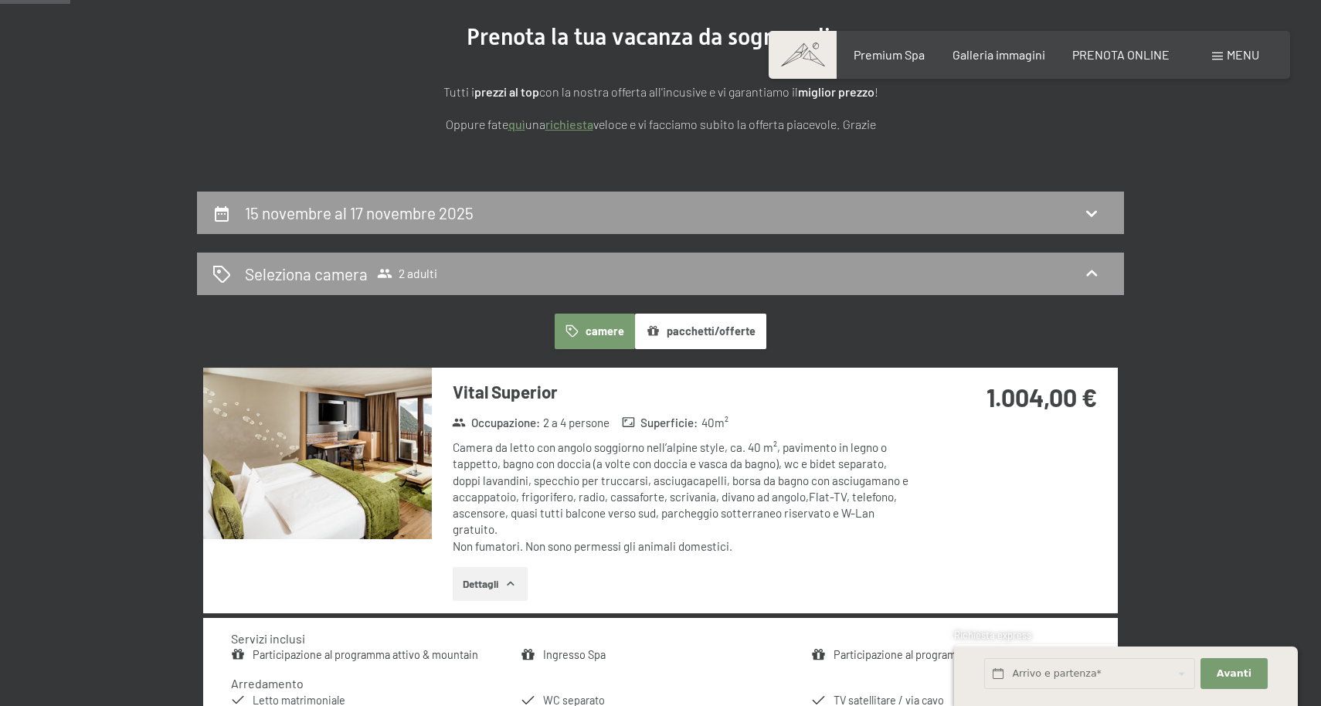
scroll to position [186, 0]
